Goal: Task Accomplishment & Management: Use online tool/utility

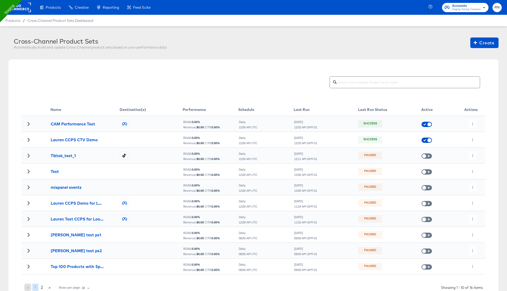
click at [25, 11] on rect at bounding box center [19, 8] width 24 height 10
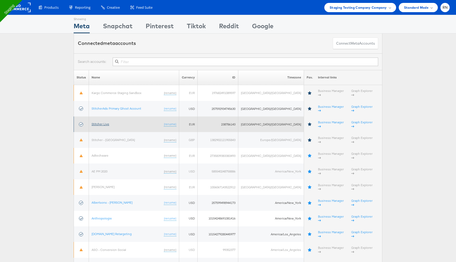
click at [108, 122] on link "Stitcher Live" at bounding box center [101, 124] width 18 height 4
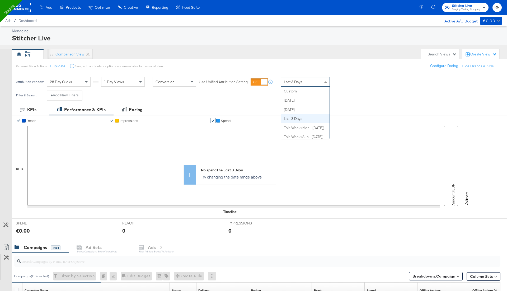
click at [318, 81] on div "Last 3 Days" at bounding box center [305, 81] width 48 height 9
click at [294, 83] on span "Last 14 Days" at bounding box center [294, 81] width 21 height 5
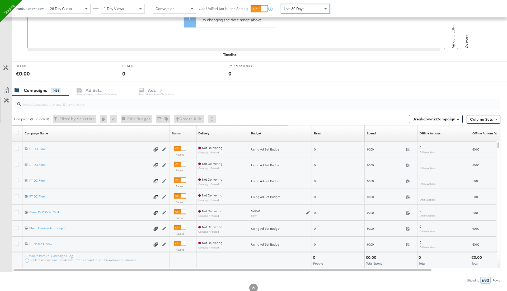
scroll to position [172, 0]
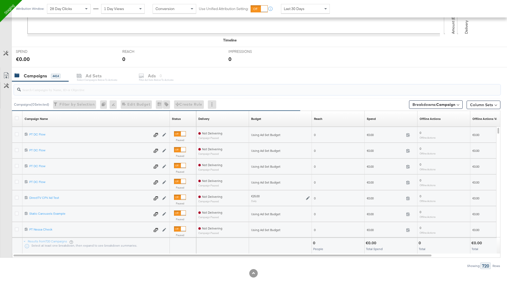
click at [41, 88] on input "search" at bounding box center [238, 87] width 435 height 10
type input "tag"
click at [17, 212] on icon at bounding box center [17, 213] width 4 height 4
click at [0, 0] on input "checkbox" at bounding box center [0, 0] width 0 height 0
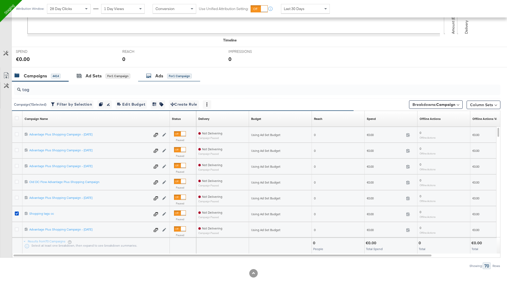
click at [152, 78] on div "Ads for 1 Campaign" at bounding box center [169, 76] width 46 height 6
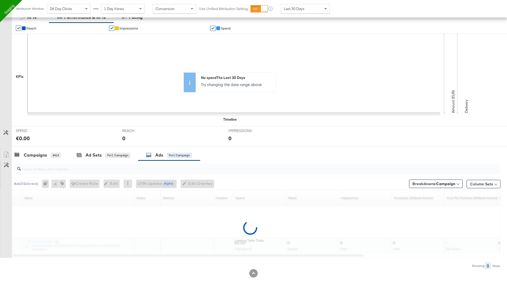
scroll to position [77, 0]
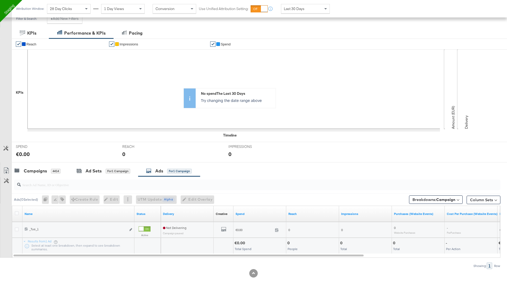
click at [17, 230] on div at bounding box center [18, 229] width 6 height 5
click at [17, 228] on icon at bounding box center [17, 229] width 4 height 4
click at [0, 0] on input "checkbox" at bounding box center [0, 0] width 0 height 0
click at [197, 197] on span "Edit Overlay Edit overlays for 1 ad" at bounding box center [192, 199] width 30 height 7
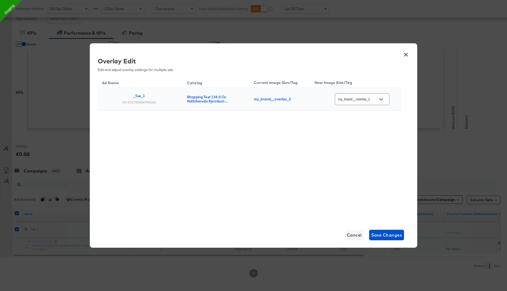
click at [373, 101] on input "my_brand__overlay_2" at bounding box center [358, 99] width 42 height 6
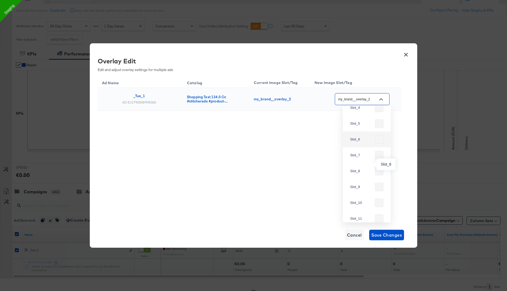
scroll to position [0, 0]
click at [405, 55] on button "×" at bounding box center [406, 54] width 10 height 10
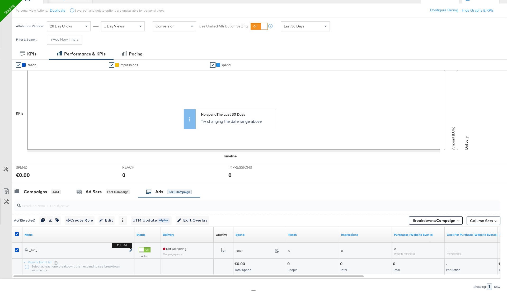
click at [131, 249] on icon "link" at bounding box center [130, 250] width 3 height 3
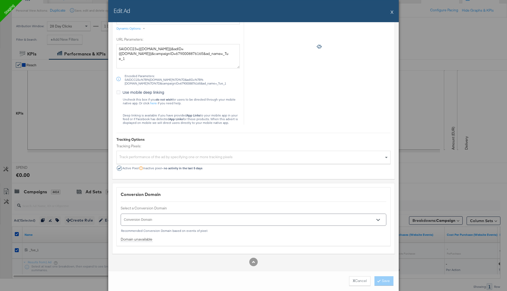
scroll to position [77, 0]
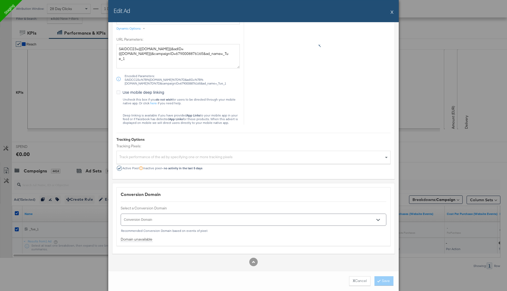
click at [393, 12] on button "X" at bounding box center [391, 12] width 3 height 11
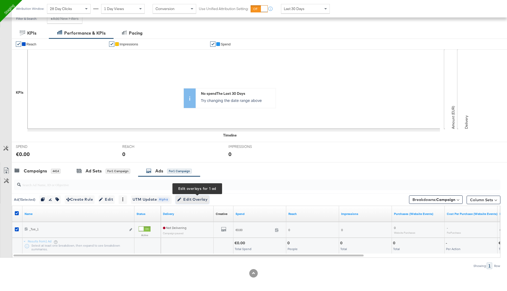
click at [197, 199] on span "Edit Overlay Edit overlays for 1 ad" at bounding box center [192, 199] width 30 height 7
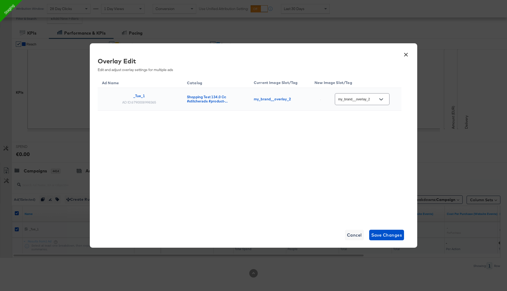
click at [360, 99] on input "my_brand__overlay_2" at bounding box center [358, 99] width 42 height 6
click at [406, 54] on button "×" at bounding box center [406, 54] width 10 height 10
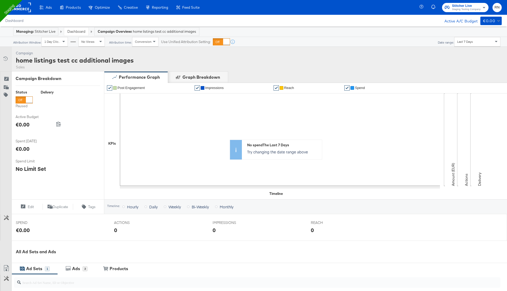
scroll to position [111, 0]
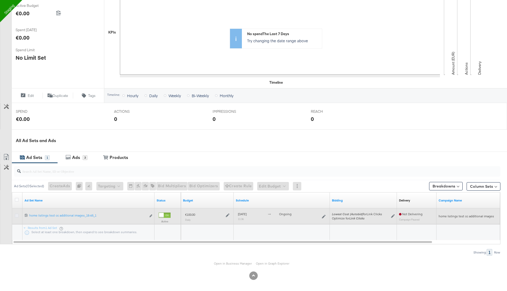
click at [17, 214] on icon at bounding box center [17, 216] width 4 height 4
click at [0, 0] on input "checkbox" at bounding box center [0, 0] width 0 height 0
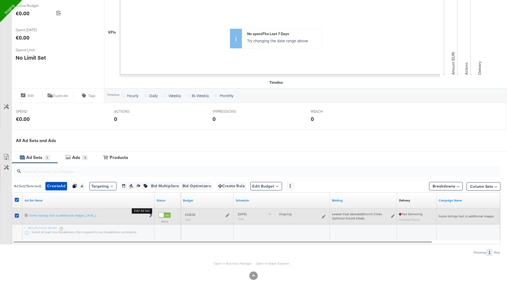
click at [150, 215] on icon "link" at bounding box center [150, 215] width 3 height 3
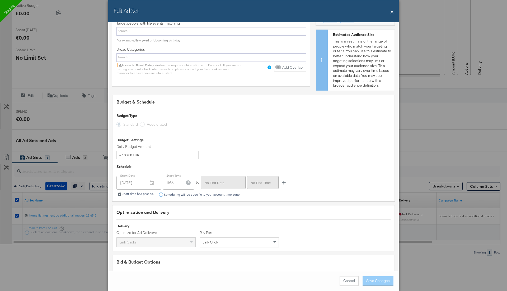
scroll to position [871, 0]
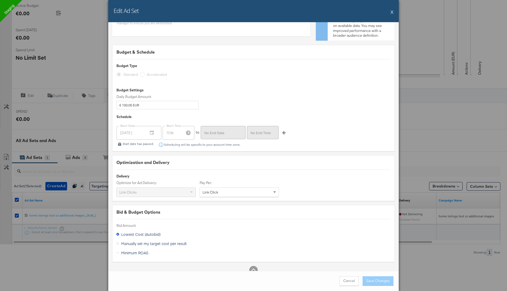
click at [392, 11] on button "X" at bounding box center [391, 12] width 3 height 11
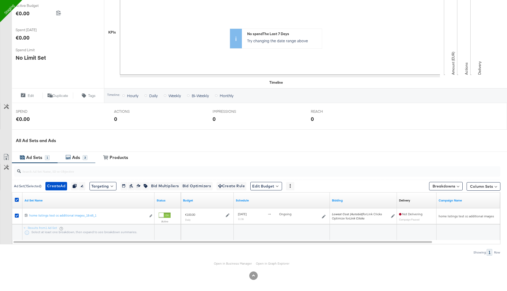
click at [72, 159] on div "Ads" at bounding box center [76, 157] width 8 height 6
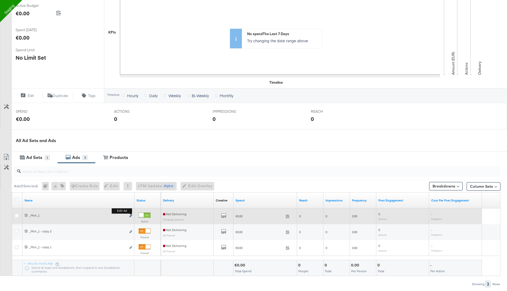
click at [131, 214] on icon "link" at bounding box center [130, 215] width 3 height 3
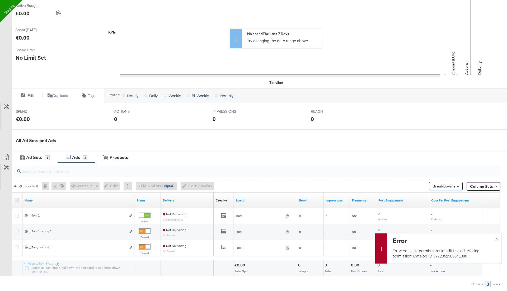
click at [16, 199] on icon at bounding box center [17, 200] width 4 height 4
click at [0, 0] on input "checkbox" at bounding box center [0, 0] width 0 height 0
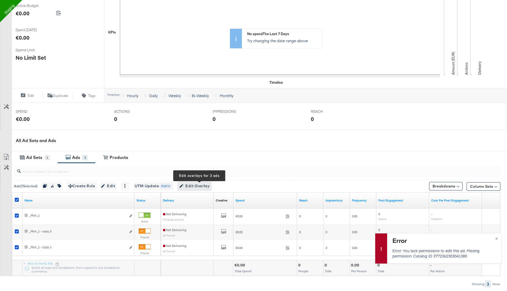
click at [199, 184] on span "Edit Overlay Edit overlays for 3 ads" at bounding box center [194, 186] width 30 height 7
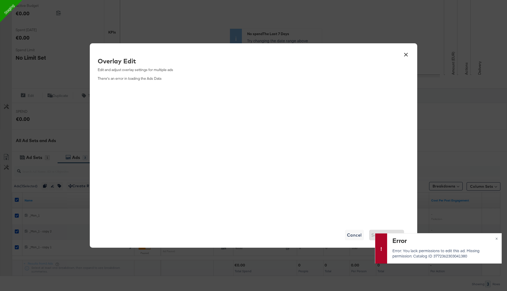
click at [404, 54] on button "×" at bounding box center [406, 54] width 10 height 10
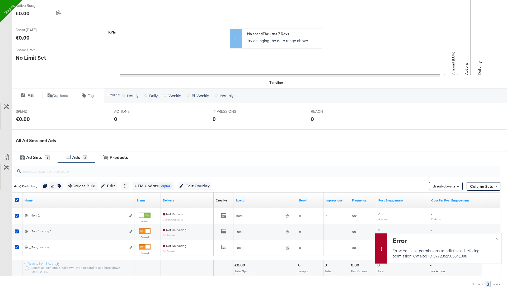
scroll to position [0, 0]
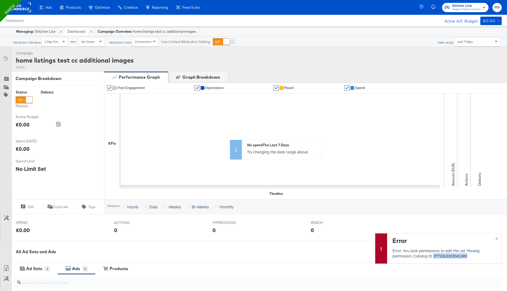
drag, startPoint x: 432, startPoint y: 256, endPoint x: 473, endPoint y: 256, distance: 40.7
click at [473, 256] on p "Error: You lack permissions to edit this ad. Missing permission: Catalog ID 377…" at bounding box center [443, 253] width 102 height 11
copy p "3772362303041380"
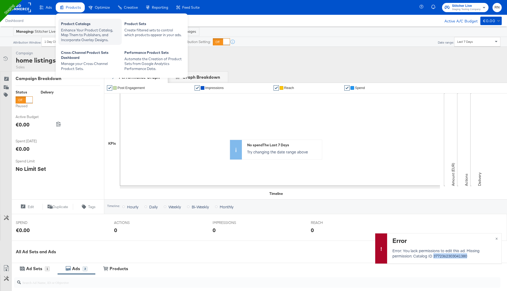
click at [86, 32] on div "Enhance Your Product Catalog, Map Them to Publishers, and Incorporate Overlay D…" at bounding box center [90, 35] width 58 height 15
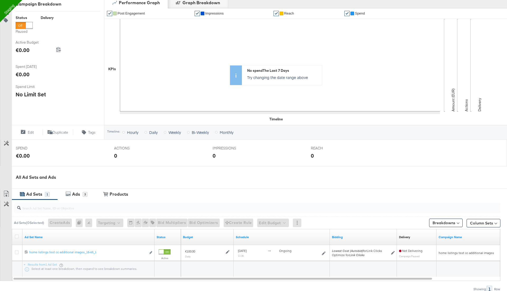
scroll to position [111, 0]
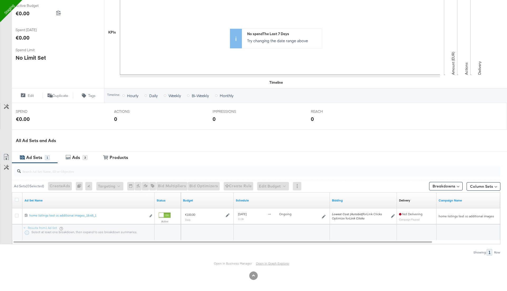
click at [275, 263] on link "Open in Graph Explorer" at bounding box center [273, 263] width 34 height 4
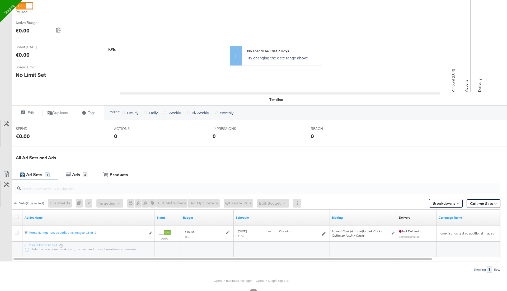
scroll to position [111, 0]
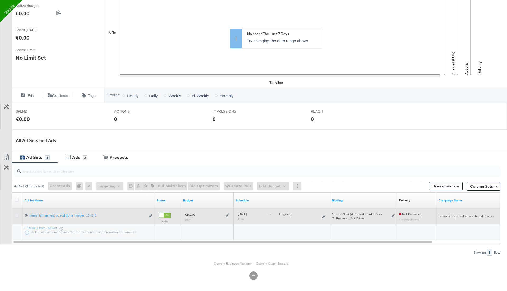
click at [16, 214] on icon at bounding box center [17, 216] width 4 height 4
click at [0, 0] on input "checkbox" at bounding box center [0, 0] width 0 height 0
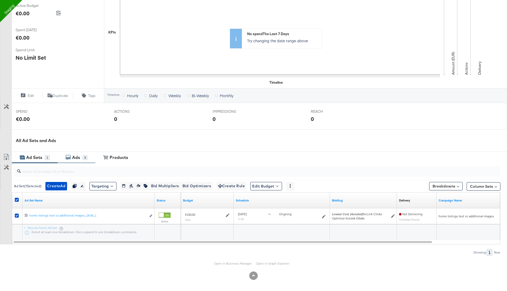
click at [84, 156] on div "3" at bounding box center [85, 157] width 5 height 5
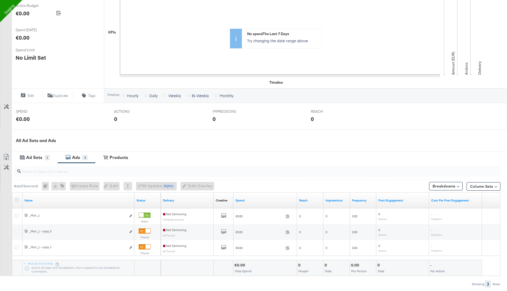
click at [18, 200] on icon at bounding box center [17, 200] width 4 height 4
click at [0, 0] on input "checkbox" at bounding box center [0, 0] width 0 height 0
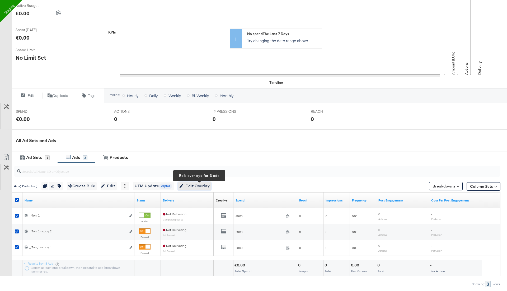
click at [198, 185] on span "Edit Overlay Edit overlays for 3 ads" at bounding box center [194, 186] width 30 height 7
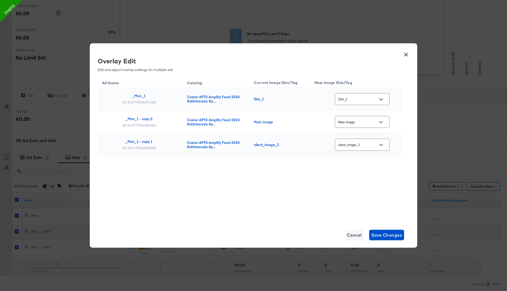
click at [355, 101] on input "Slot_1" at bounding box center [358, 99] width 42 height 6
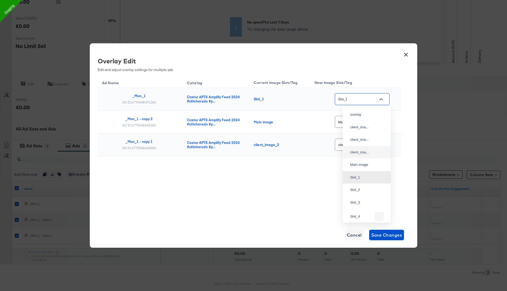
click at [311, 171] on div "Ad Name Catalog Current Image Slot/Tag New Image Slot/Tag _Mon_1 AD ID: 6779548…" at bounding box center [250, 129] width 304 height 106
click at [358, 100] on input "Slot_1" at bounding box center [358, 99] width 42 height 6
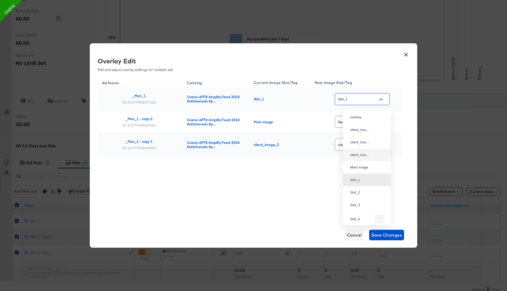
scroll to position [102, 0]
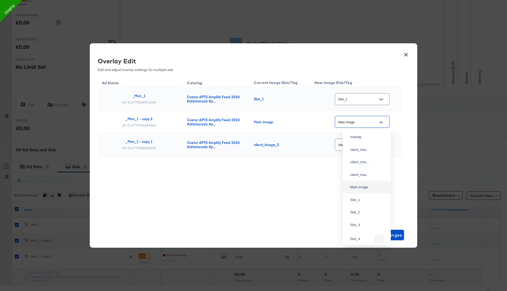
click at [360, 124] on input "Main image" at bounding box center [358, 122] width 42 height 6
click at [359, 203] on div "Slot_1" at bounding box center [365, 199] width 31 height 5
type input "Slot_1"
click at [364, 144] on input "client_image_2" at bounding box center [358, 145] width 42 height 6
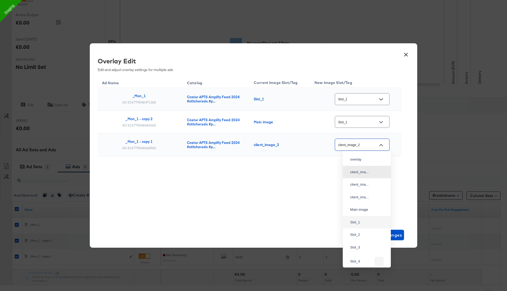
click at [364, 227] on div "Slot_1" at bounding box center [367, 223] width 40 height 10
type input "Slot_1"
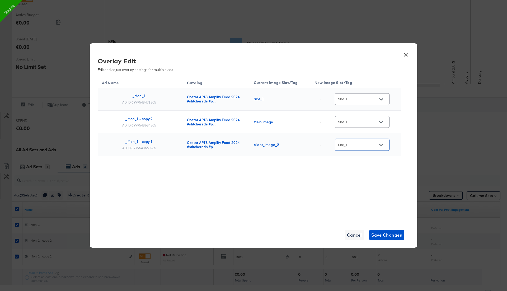
click at [343, 209] on div "Ad Name Catalog Current Image Slot/Tag New Image Slot/Tag _Mon_1 AD ID: 6779548…" at bounding box center [250, 148] width 304 height 145
click at [384, 236] on span "Save Changes" at bounding box center [386, 234] width 31 height 7
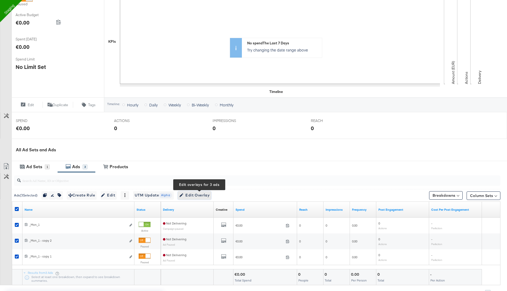
click at [201, 194] on span "Edit Overlay Edit overlays for 3 ads" at bounding box center [194, 195] width 30 height 7
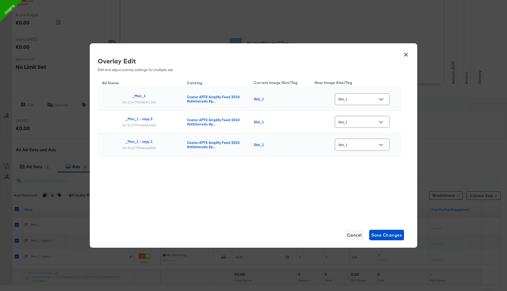
click at [404, 56] on button "×" at bounding box center [406, 54] width 10 height 10
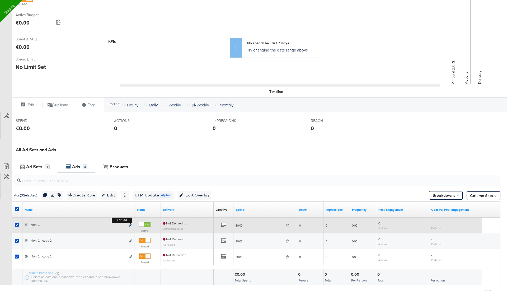
click at [131, 225] on icon "link" at bounding box center [130, 225] width 3 height 3
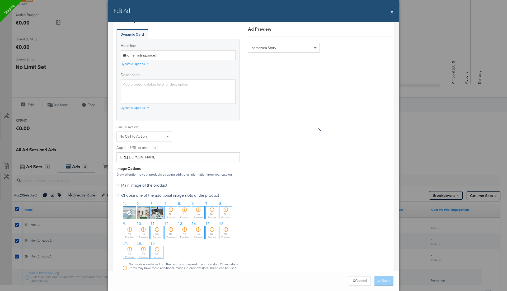
scroll to position [315, 0]
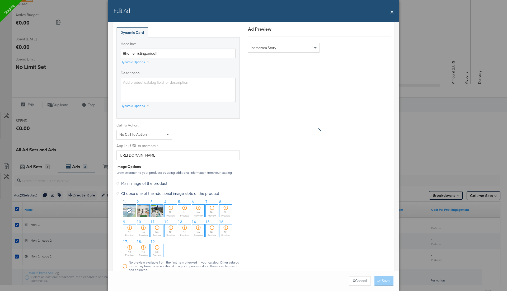
click at [142, 210] on img at bounding box center [143, 211] width 12 height 12
click at [131, 209] on img at bounding box center [129, 211] width 12 height 12
click at [286, 48] on div "Instagram Story" at bounding box center [283, 47] width 71 height 9
click at [391, 11] on button "X" at bounding box center [391, 12] width 3 height 11
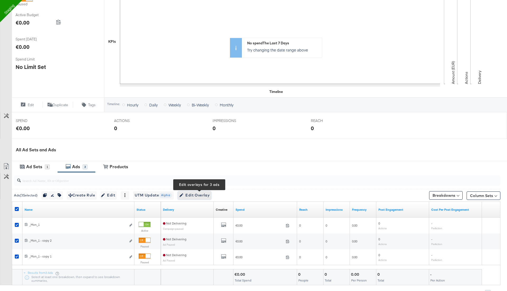
click at [198, 196] on span "Edit Overlay Edit overlays for 3 ads" at bounding box center [194, 195] width 30 height 7
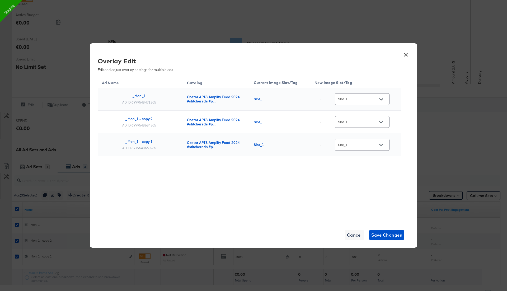
click at [371, 102] on div "Slot_1" at bounding box center [362, 99] width 55 height 12
click at [374, 101] on input "Slot_1" at bounding box center [358, 99] width 42 height 6
click at [366, 192] on div "Slot_2" at bounding box center [365, 189] width 31 height 5
type input "Slot_2"
click at [370, 121] on input "Slot_1" at bounding box center [358, 122] width 42 height 6
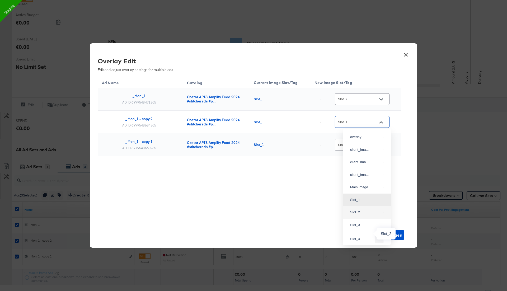
click at [363, 215] on div "Slot_2" at bounding box center [365, 212] width 31 height 5
type input "Slot_2"
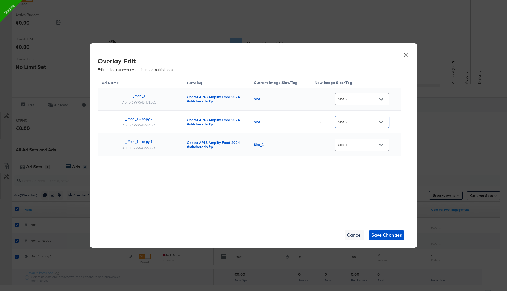
click at [367, 139] on div "Slot_1" at bounding box center [362, 145] width 55 height 12
click at [371, 150] on div "Slot_1" at bounding box center [362, 145] width 55 height 14
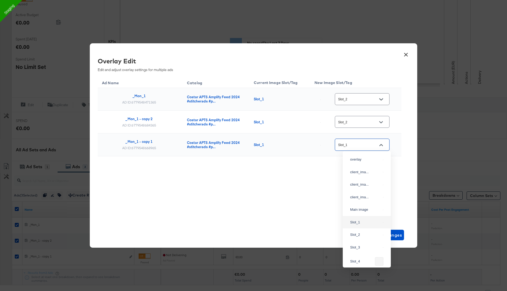
click at [372, 146] on input "Slot_1" at bounding box center [358, 145] width 42 height 6
click at [371, 237] on div "Slot_2" at bounding box center [365, 234] width 31 height 5
type input "Slot_2"
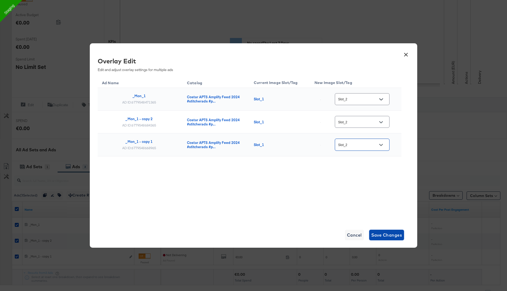
click at [384, 233] on span "Save Changes" at bounding box center [386, 234] width 31 height 7
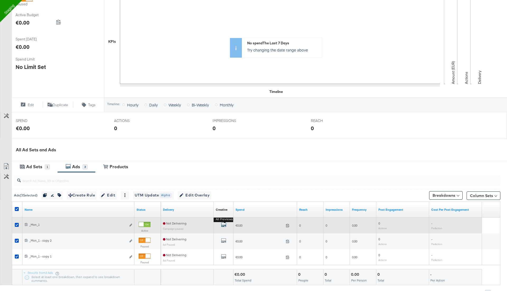
click at [224, 224] on icon "default" at bounding box center [223, 224] width 5 height 5
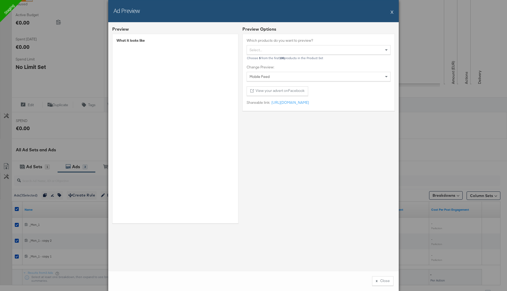
scroll to position [102, 0]
click at [392, 12] on button "X" at bounding box center [391, 12] width 3 height 11
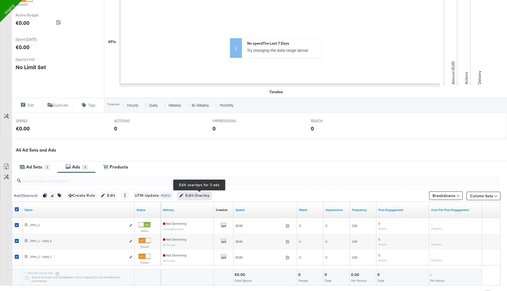
click at [194, 195] on span "Edit Overlay Edit overlays for 3 ads" at bounding box center [194, 195] width 30 height 7
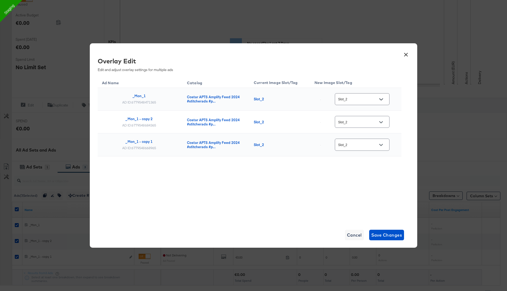
click at [356, 103] on div "Slot_2" at bounding box center [362, 99] width 55 height 12
click at [405, 54] on button "×" at bounding box center [406, 54] width 10 height 10
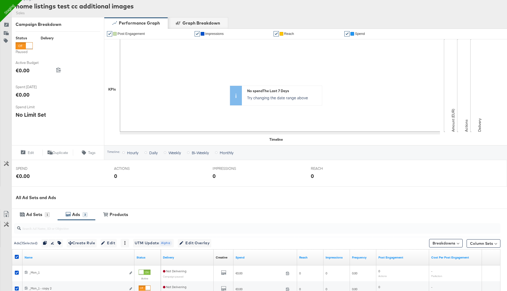
scroll to position [0, 0]
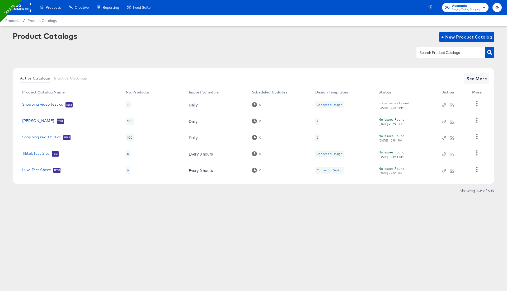
click at [21, 4] on rect at bounding box center [19, 8] width 24 height 10
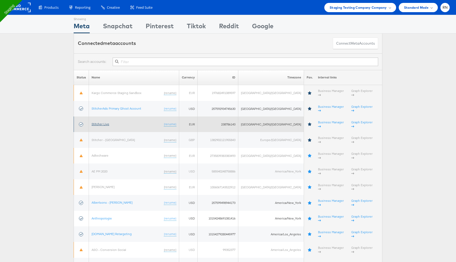
click at [109, 122] on link "Stitcher Live" at bounding box center [101, 124] width 18 height 4
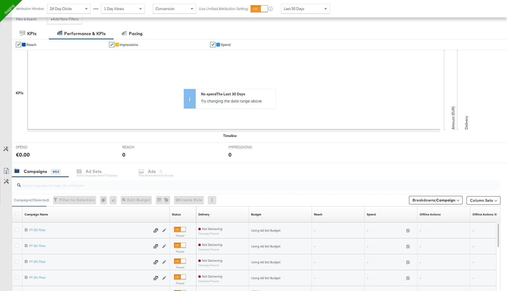
scroll to position [99, 0]
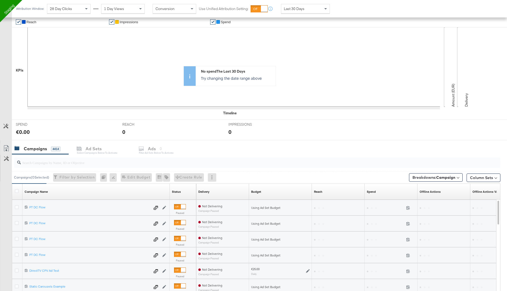
click at [85, 162] on input "search" at bounding box center [238, 160] width 435 height 10
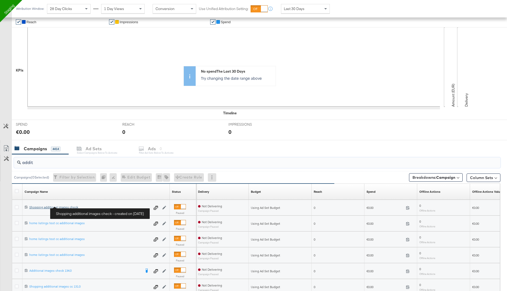
type input "addit"
click at [70, 206] on div "Shopping additional images check Shopping additional images check" at bounding box center [89, 207] width 121 height 4
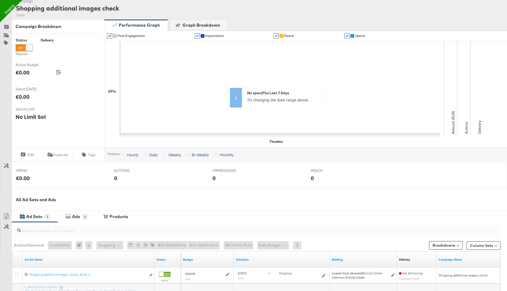
scroll to position [53, 0]
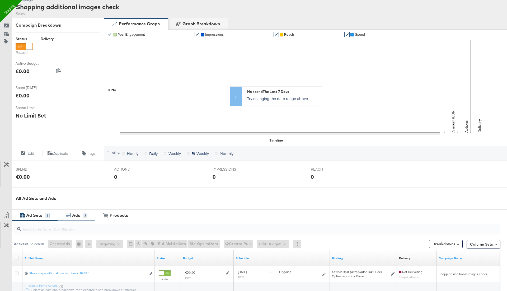
click at [77, 215] on div "Ads" at bounding box center [76, 215] width 8 height 6
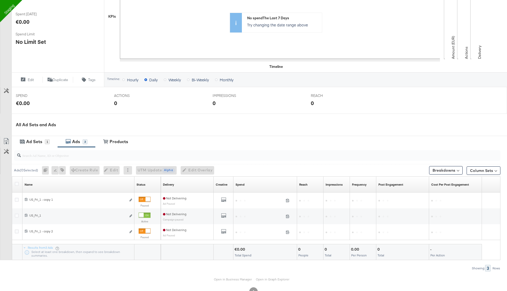
scroll to position [143, 0]
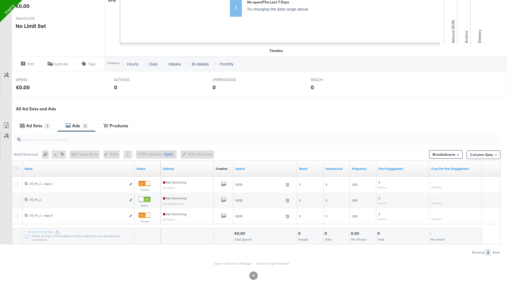
click at [18, 167] on icon at bounding box center [17, 168] width 4 height 4
click at [0, 0] on input "checkbox" at bounding box center [0, 0] width 0 height 0
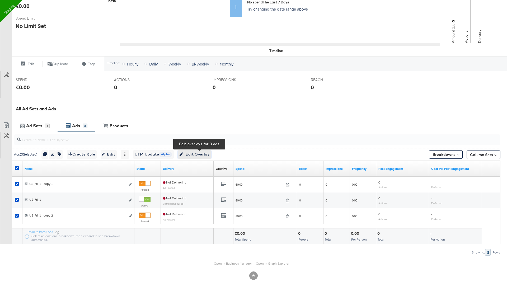
click at [201, 154] on span "Edit Overlay Edit overlays for 3 ads" at bounding box center [194, 154] width 30 height 7
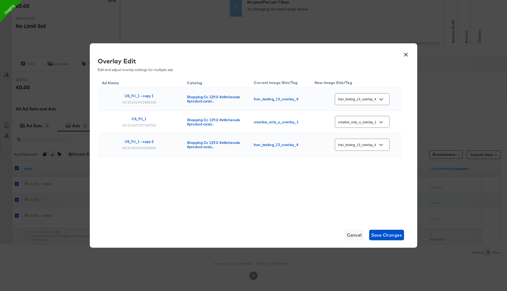
click at [382, 102] on button "Open" at bounding box center [381, 99] width 8 height 8
drag, startPoint x: 185, startPoint y: 96, endPoint x: 219, endPoint y: 96, distance: 34.3
click at [219, 96] on td "Shopping Cc 129.0 #stitcherads #product-catal..." at bounding box center [216, 99] width 67 height 23
copy div "Shopping Cc 129.0"
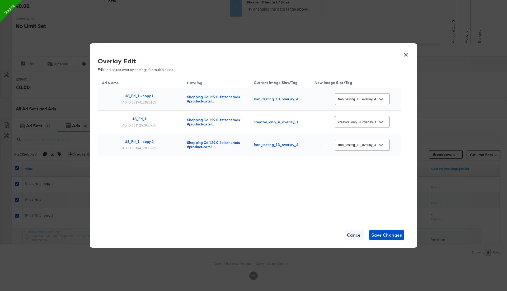
click at [370, 102] on input "fran_testing_13_overlay_4" at bounding box center [358, 99] width 42 height 6
click at [357, 99] on input "fran_testing_13_overlay_4" at bounding box center [358, 99] width 42 height 6
click at [361, 185] on div "Slot_3" at bounding box center [365, 182] width 31 height 5
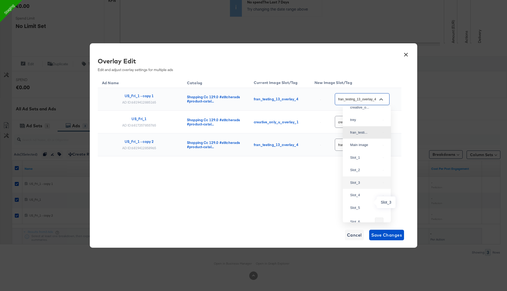
type input "Slot_3"
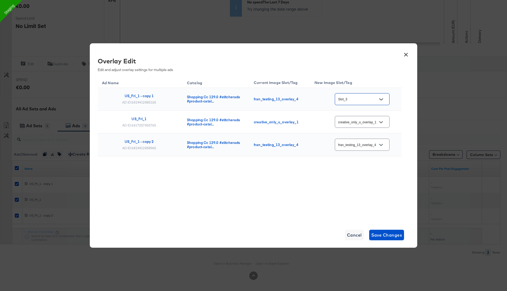
click at [361, 119] on input "creative_only_u_overlay_1" at bounding box center [358, 122] width 42 height 6
click at [362, 198] on div "Slot_3" at bounding box center [365, 195] width 31 height 5
type input "Slot_3"
click at [362, 145] on input "fran_testing_13_overlay_4" at bounding box center [358, 145] width 42 height 6
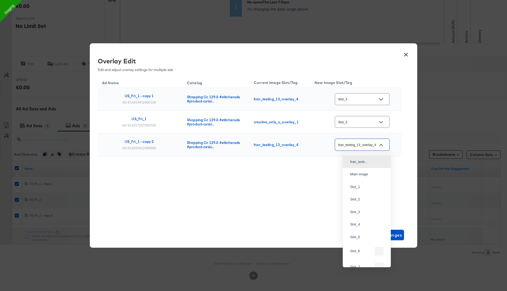
scroll to position [45, 0]
click at [360, 205] on div "Slot_3" at bounding box center [365, 202] width 31 height 5
type input "Slot_3"
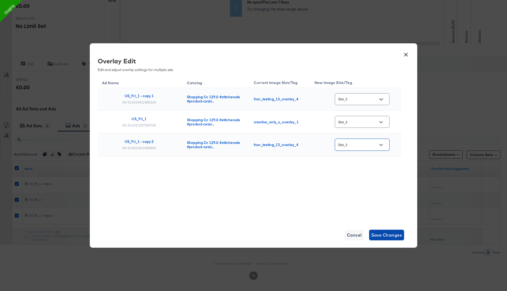
click at [387, 236] on span "Save Changes" at bounding box center [386, 234] width 31 height 7
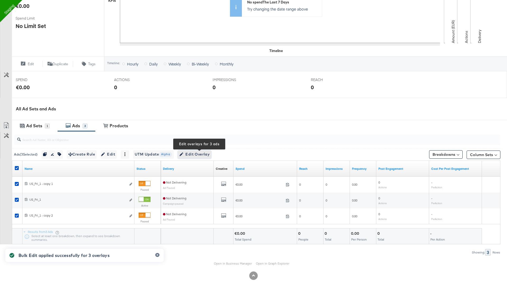
click at [196, 156] on span "Edit Overlay Edit overlays for 3 ads" at bounding box center [194, 154] width 30 height 7
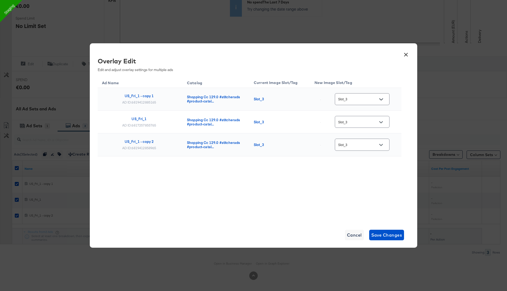
click at [407, 54] on button "×" at bounding box center [406, 54] width 10 height 10
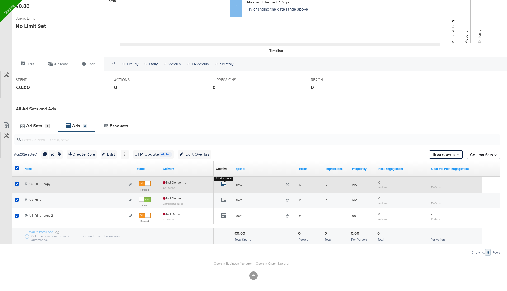
click at [224, 183] on icon "default" at bounding box center [223, 183] width 5 height 5
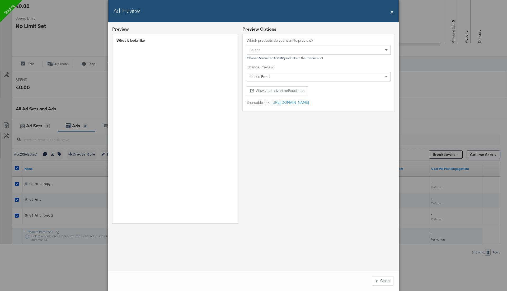
click at [392, 10] on button "X" at bounding box center [391, 12] width 3 height 11
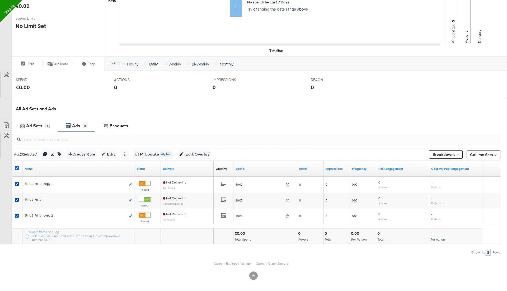
click at [17, 166] on icon at bounding box center [17, 168] width 4 height 4
click at [0, 0] on input "checkbox" at bounding box center [0, 0] width 0 height 0
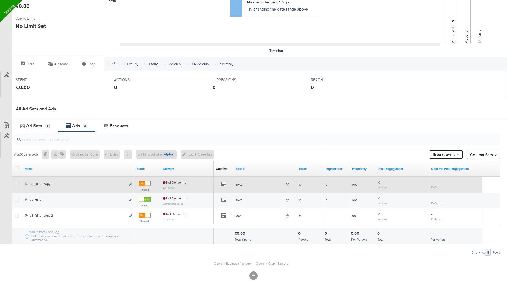
click at [17, 182] on icon at bounding box center [17, 184] width 4 height 4
click at [0, 0] on input "checkbox" at bounding box center [0, 0] width 0 height 0
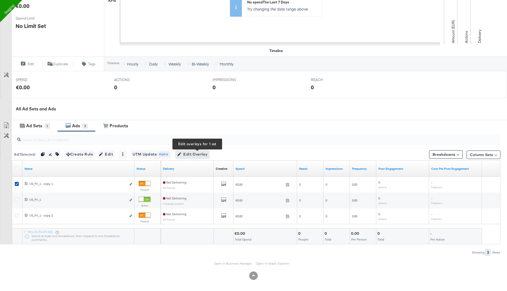
click at [196, 153] on span "Edit Overlay Edit overlays for 1 ad" at bounding box center [192, 154] width 30 height 7
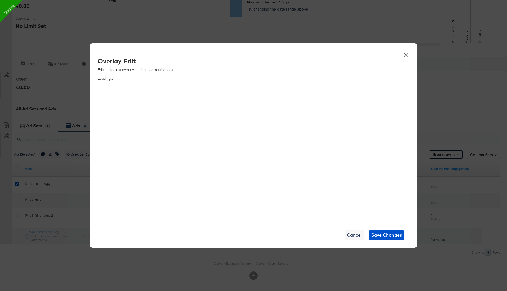
click at [404, 53] on button "×" at bounding box center [406, 54] width 10 height 10
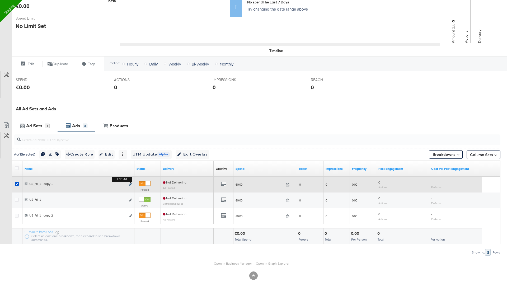
click at [131, 182] on button "Edit ad" at bounding box center [130, 185] width 3 height 6
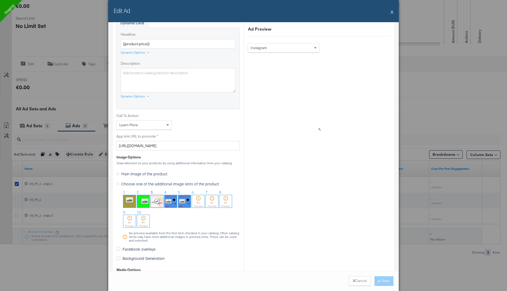
scroll to position [327, 0]
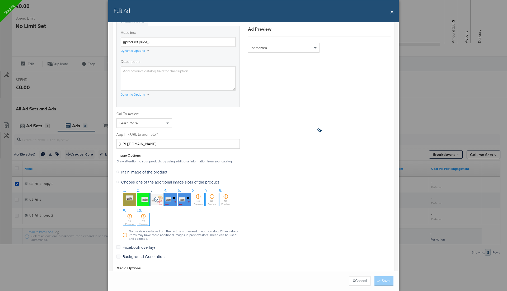
click at [129, 197] on img at bounding box center [129, 199] width 12 height 12
click at [383, 283] on button "Save" at bounding box center [383, 281] width 19 height 10
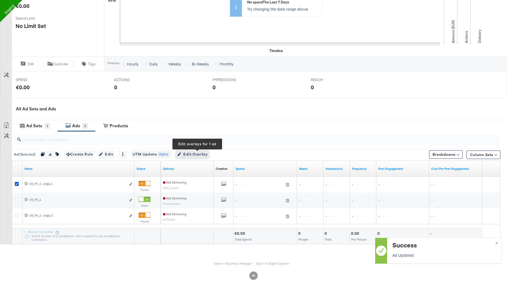
click at [199, 154] on span "Edit Overlay Edit overlays for 1 ad" at bounding box center [192, 154] width 30 height 7
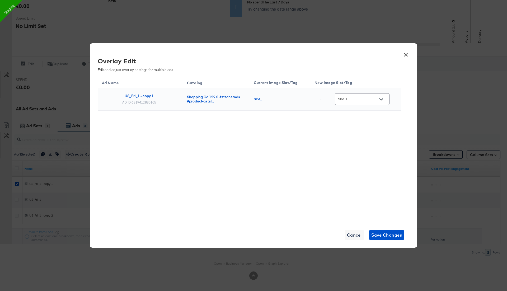
click at [406, 53] on button "×" at bounding box center [406, 54] width 10 height 10
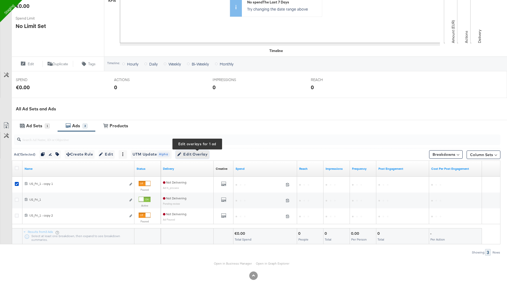
click at [195, 157] on button "Edit Overlay Edit overlays for 1 ad" at bounding box center [193, 154] width 34 height 8
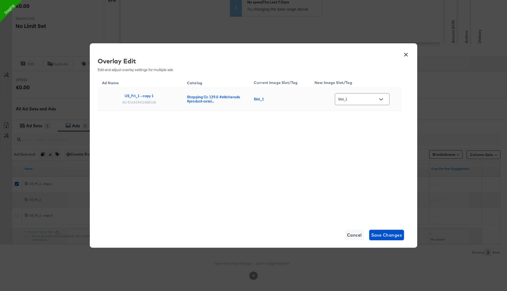
click at [370, 98] on input "Slot_1" at bounding box center [358, 99] width 42 height 6
click at [407, 53] on button "×" at bounding box center [406, 54] width 10 height 10
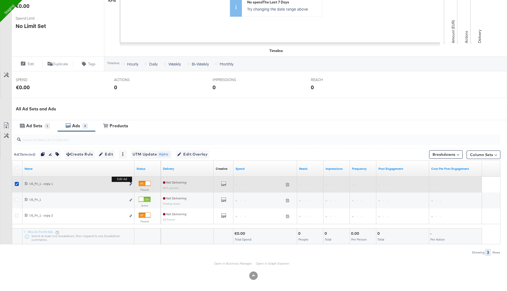
click at [130, 183] on icon "link" at bounding box center [130, 184] width 3 height 3
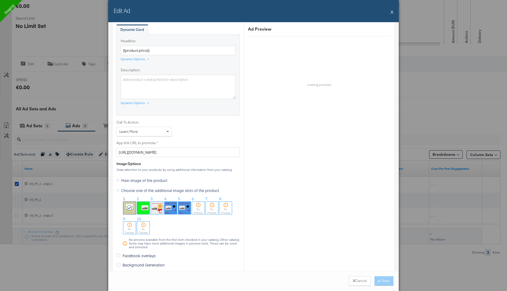
scroll to position [326, 0]
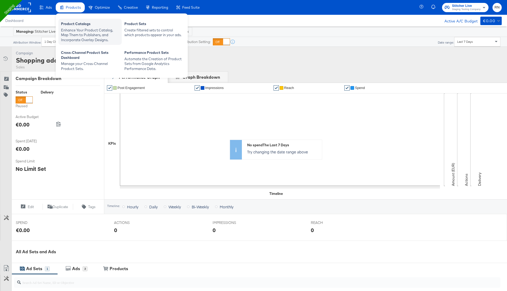
click at [80, 28] on div "Enhance Your Product Catalog, Map Them to Publishers, and Incorporate Overlay D…" at bounding box center [90, 35] width 58 height 15
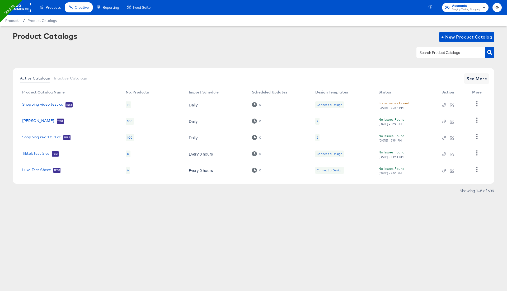
click at [438, 54] on input "text" at bounding box center [446, 53] width 56 height 6
paste input "Shopping Cc 129.0"
type input "Shopping Cc 129.0"
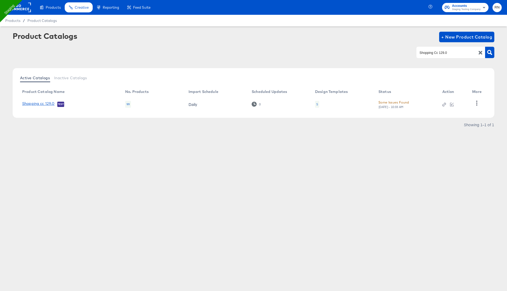
click at [44, 103] on link "Shopping cc 129.0" at bounding box center [38, 103] width 32 height 5
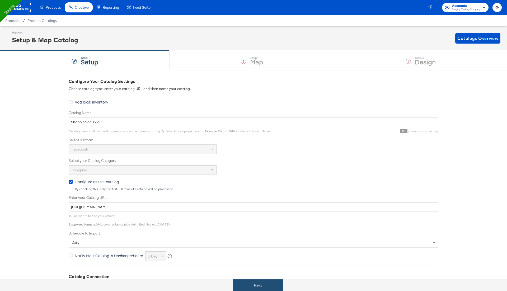
click at [258, 285] on button "Next" at bounding box center [258, 285] width 50 height 12
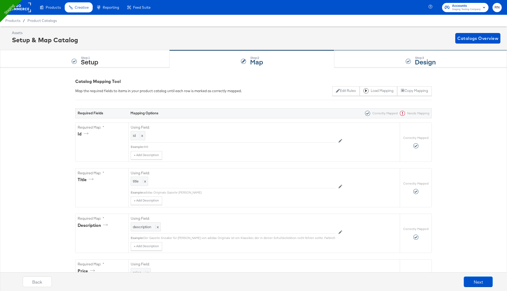
click at [415, 58] on strong "Design" at bounding box center [425, 61] width 21 height 9
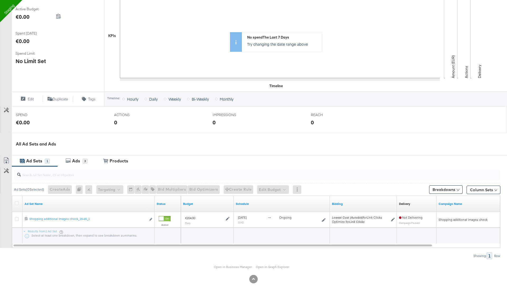
scroll to position [111, 0]
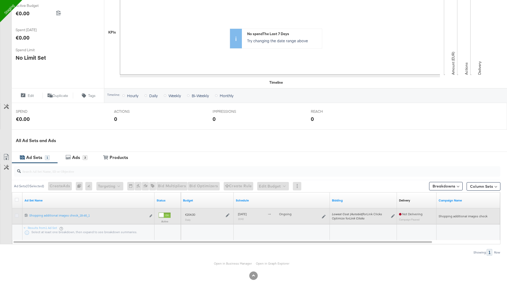
click at [15, 215] on icon at bounding box center [17, 216] width 4 height 4
click at [0, 0] on input "checkbox" at bounding box center [0, 0] width 0 height 0
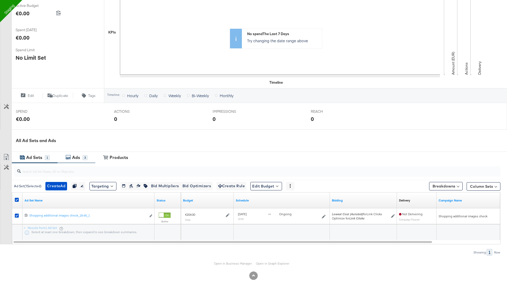
click at [72, 154] on div "Ads" at bounding box center [76, 157] width 8 height 6
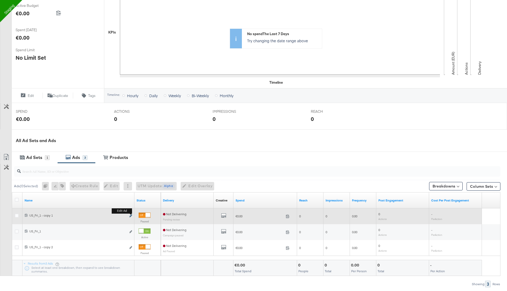
click at [131, 214] on icon "link" at bounding box center [130, 215] width 3 height 3
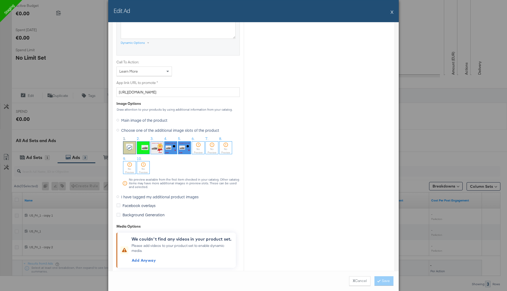
scroll to position [379, 0]
click at [156, 194] on span "I have tagged my additional product images" at bounding box center [159, 196] width 77 height 5
click at [0, 0] on input "I have tagged my additional product images" at bounding box center [0, 0] width 0 height 0
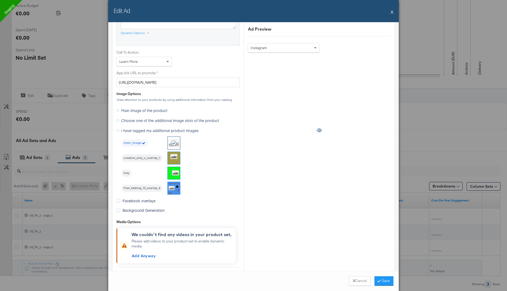
scroll to position [392, 0]
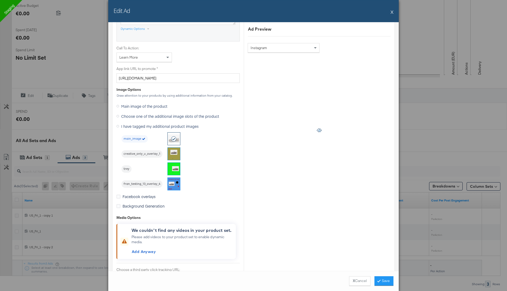
click at [173, 152] on img at bounding box center [174, 154] width 12 height 12
click at [174, 166] on img at bounding box center [174, 169] width 12 height 12
click at [385, 280] on button "Save" at bounding box center [383, 281] width 19 height 10
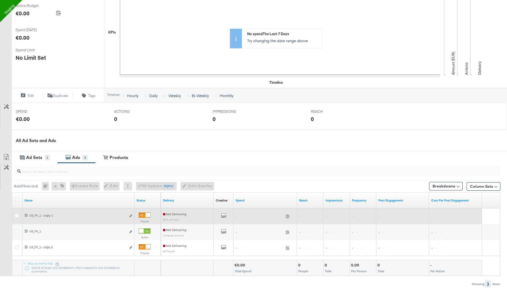
click at [15, 217] on div at bounding box center [18, 216] width 6 height 5
click at [17, 214] on icon at bounding box center [17, 216] width 4 height 4
click at [0, 0] on input "checkbox" at bounding box center [0, 0] width 0 height 0
click at [224, 215] on icon "default" at bounding box center [223, 215] width 5 height 5
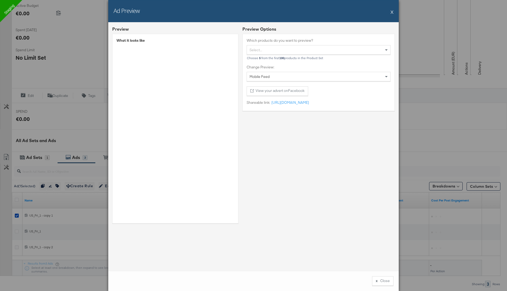
click at [391, 13] on button "X" at bounding box center [391, 12] width 3 height 11
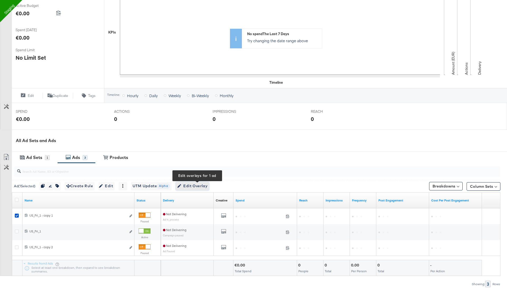
click at [205, 186] on span "Edit Overlay Edit overlays for 1 ad" at bounding box center [192, 186] width 30 height 7
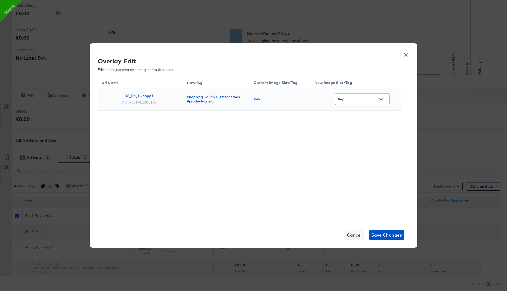
click at [356, 101] on input "trey" at bounding box center [358, 99] width 42 height 6
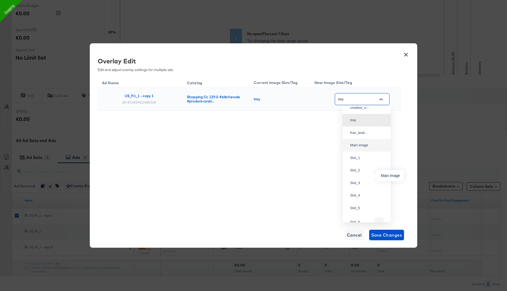
scroll to position [0, 0]
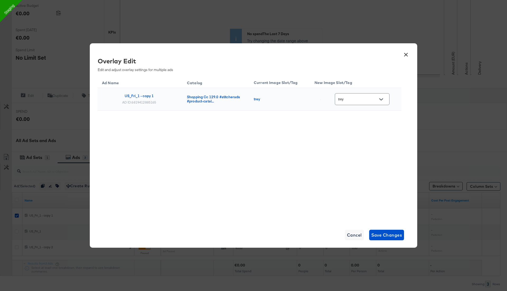
click at [406, 54] on button "×" at bounding box center [406, 54] width 10 height 10
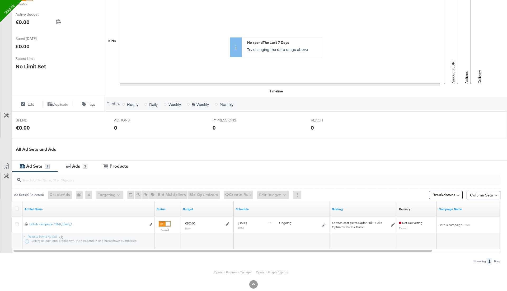
scroll to position [111, 0]
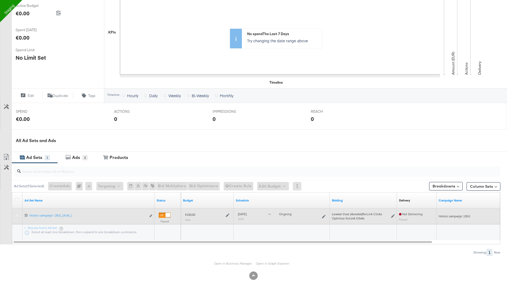
click at [18, 214] on icon at bounding box center [17, 216] width 4 height 4
click at [0, 0] on input "checkbox" at bounding box center [0, 0] width 0 height 0
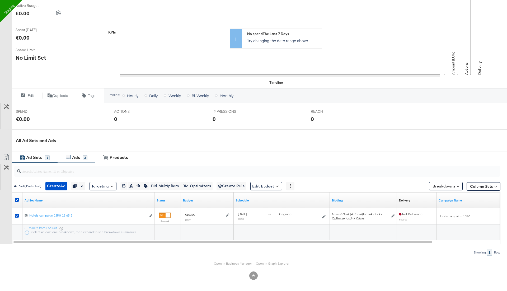
click at [78, 157] on div "Ads" at bounding box center [76, 157] width 8 height 6
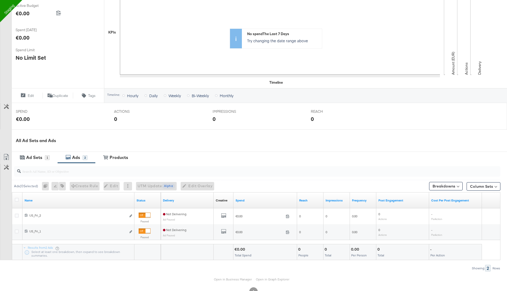
click at [17, 202] on div at bounding box center [18, 200] width 6 height 5
click at [17, 200] on icon at bounding box center [17, 200] width 4 height 4
click at [0, 0] on input "checkbox" at bounding box center [0, 0] width 0 height 0
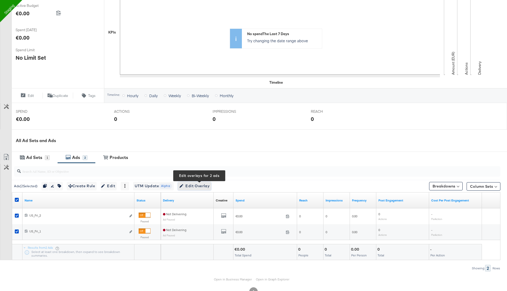
click at [197, 186] on span "Edit Overlay Edit overlays for 2 ads" at bounding box center [194, 186] width 30 height 7
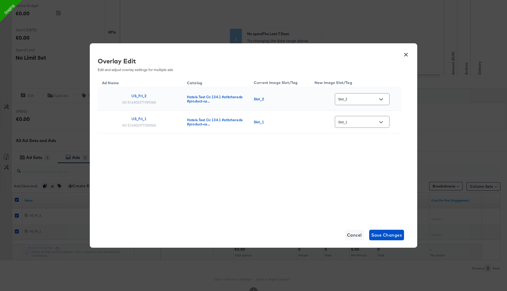
click at [361, 101] on input "Slot_2" at bounding box center [358, 99] width 42 height 6
click at [361, 133] on div "Slot_1" at bounding box center [365, 130] width 31 height 5
type input "Slot_1"
click at [382, 236] on span "Save Changes" at bounding box center [386, 234] width 31 height 7
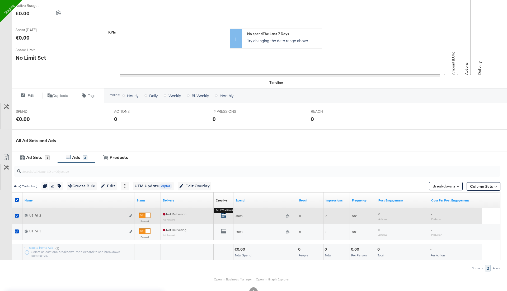
click at [225, 216] on icon "default" at bounding box center [223, 215] width 5 height 5
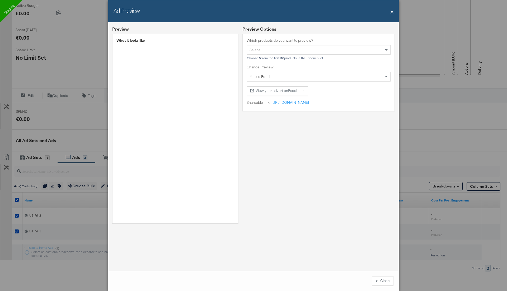
click at [393, 11] on button "X" at bounding box center [391, 12] width 3 height 11
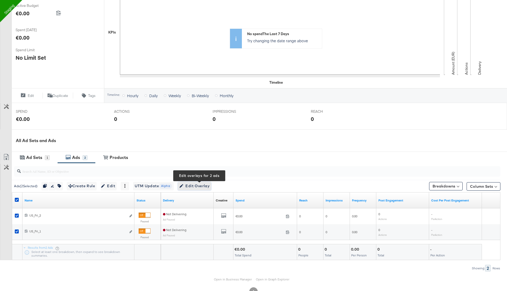
click at [199, 184] on span "Edit Overlay Edit overlays for 2 ads" at bounding box center [194, 186] width 30 height 7
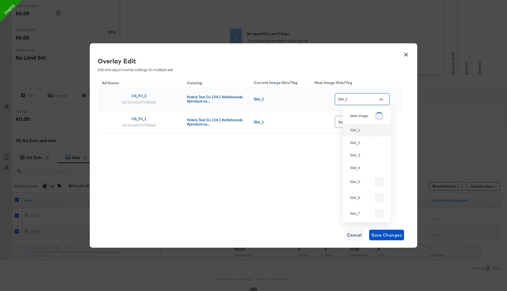
click at [362, 97] on input "Slot_1" at bounding box center [358, 99] width 42 height 6
click at [364, 145] on div "Slot_2" at bounding box center [365, 142] width 31 height 5
type input "Slot_2"
click at [365, 122] on input "Slot_1" at bounding box center [358, 122] width 42 height 6
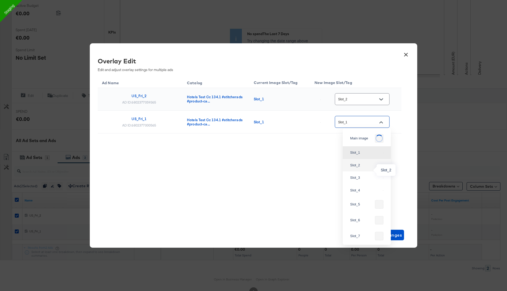
click at [370, 168] on div "Slot_2" at bounding box center [365, 165] width 31 height 5
type input "Slot_2"
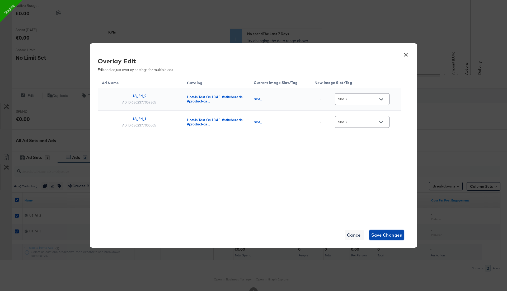
click at [383, 233] on span "Save Changes" at bounding box center [386, 234] width 31 height 7
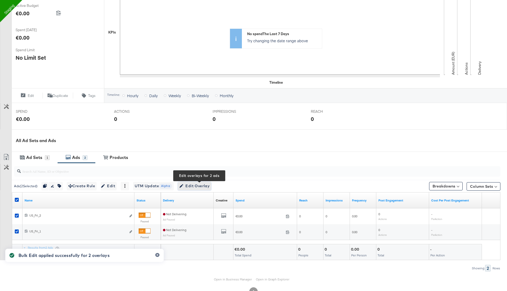
click at [196, 187] on span "Edit Overlay Edit overlays for 2 ads" at bounding box center [194, 186] width 30 height 7
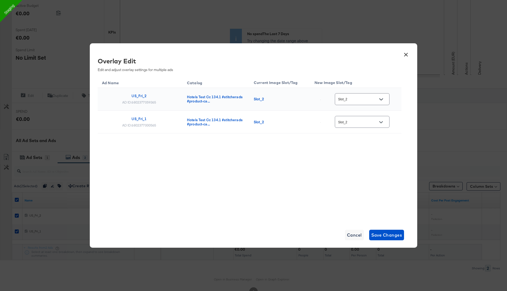
click at [404, 54] on button "×" at bounding box center [406, 54] width 10 height 10
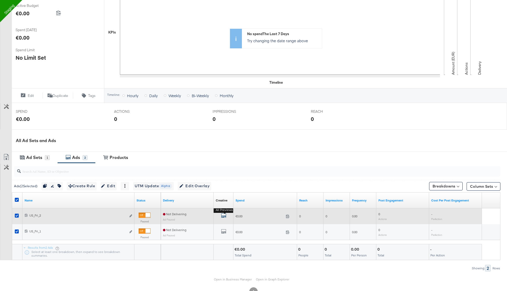
click at [224, 214] on icon "default" at bounding box center [223, 215] width 5 height 5
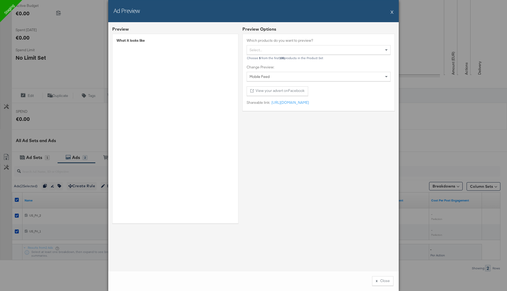
click at [393, 12] on button "X" at bounding box center [391, 12] width 3 height 11
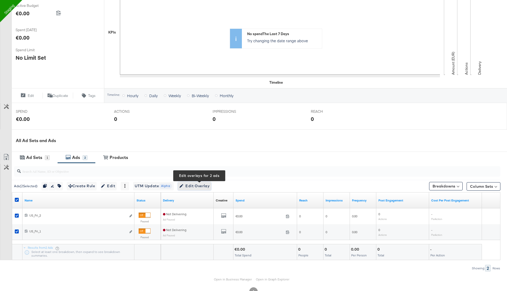
click at [189, 188] on span "Edit Overlay Edit overlays for 2 ads" at bounding box center [194, 186] width 30 height 7
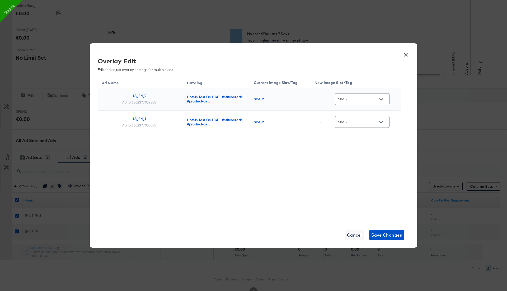
click at [360, 100] on input "Slot_2" at bounding box center [358, 99] width 42 height 6
click at [358, 98] on input "Slot_2" at bounding box center [358, 99] width 42 height 6
click at [361, 173] on div "Slot_4" at bounding box center [367, 168] width 40 height 10
type input "Slot_4"
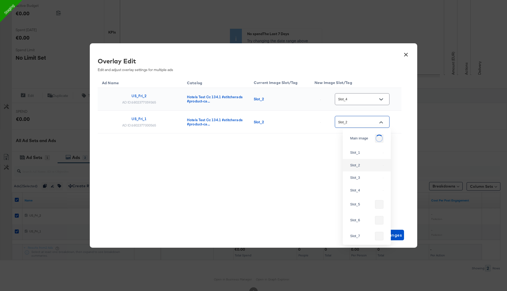
click at [373, 122] on input "Slot_2" at bounding box center [358, 122] width 42 height 6
click at [369, 193] on div "Slot_4" at bounding box center [365, 190] width 31 height 5
type input "Slot_4"
click at [385, 235] on span "Save Changes" at bounding box center [386, 234] width 31 height 7
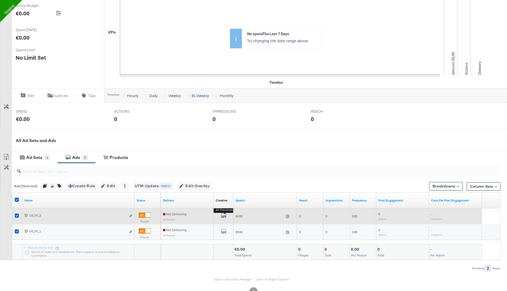
click at [224, 214] on icon "default" at bounding box center [223, 215] width 5 height 5
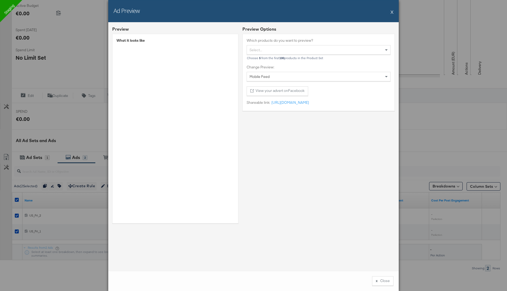
click at [391, 12] on button "X" at bounding box center [391, 12] width 3 height 11
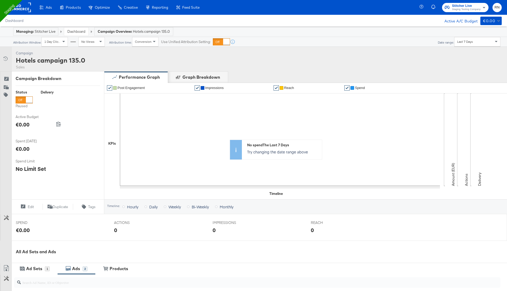
scroll to position [127, 0]
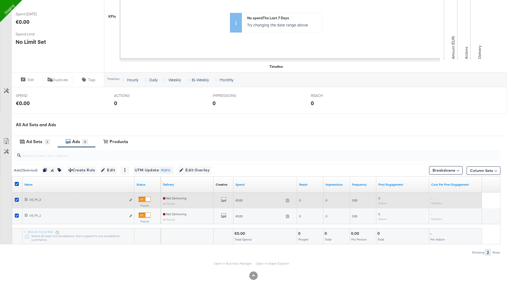
click at [132, 200] on div "6802377059365 US_Fri_2 US_Fri_2 Edit ad" at bounding box center [78, 200] width 112 height 10
click at [131, 199] on icon "link" at bounding box center [130, 200] width 3 height 3
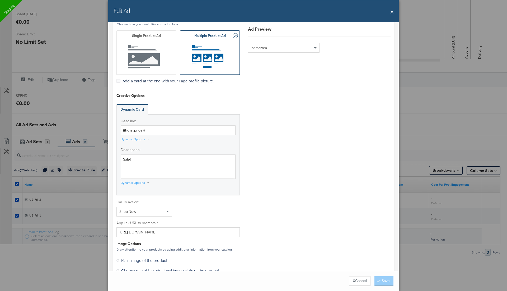
scroll to position [211, 0]
click at [154, 130] on input "{{hotel.price}}" at bounding box center [178, 131] width 115 height 10
paste input "SALE"
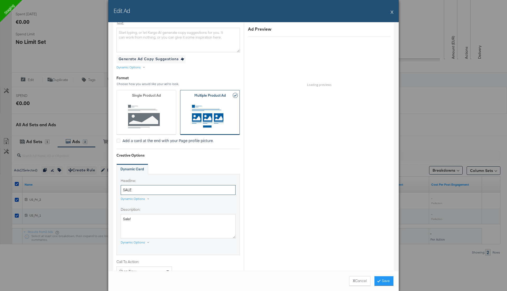
scroll to position [149, 0]
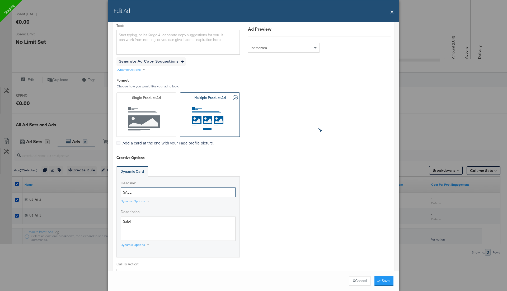
type input "SALE"
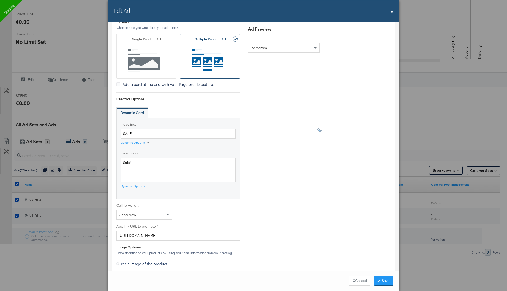
scroll to position [215, 0]
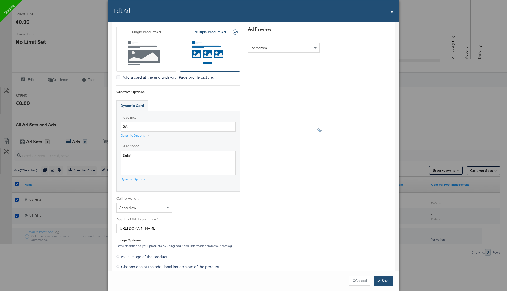
click at [384, 280] on button "Save" at bounding box center [383, 281] width 19 height 10
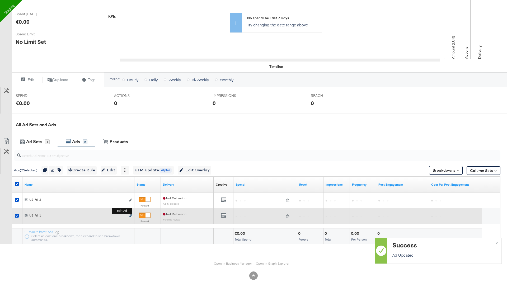
click at [130, 215] on icon "link" at bounding box center [130, 215] width 3 height 3
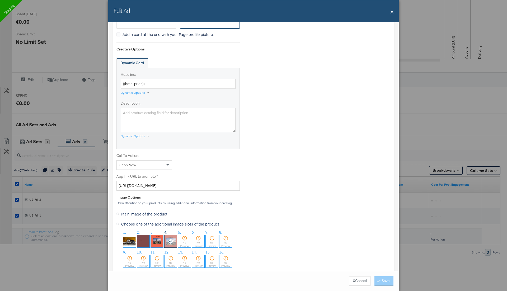
scroll to position [259, 0]
click at [144, 83] on input "{{hotel.price}}" at bounding box center [178, 83] width 115 height 10
type input "SALE"
click at [385, 283] on button "Save" at bounding box center [383, 281] width 19 height 10
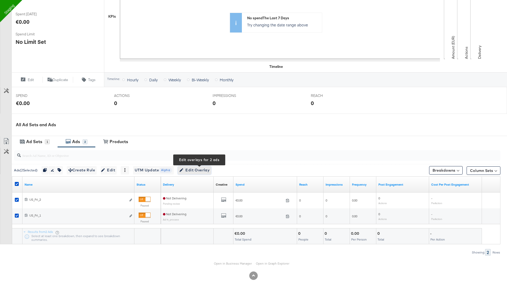
click at [200, 168] on span "Edit Overlay Edit overlays for 2 ads" at bounding box center [194, 170] width 30 height 7
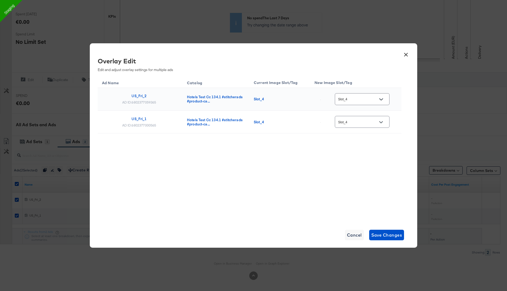
click at [352, 103] on div "Slot_4" at bounding box center [362, 99] width 55 height 12
click at [360, 100] on input "Slot_4" at bounding box center [358, 99] width 42 height 6
click at [362, 97] on input "Slot_4" at bounding box center [358, 99] width 42 height 6
click at [356, 129] on div "Slot_1" at bounding box center [365, 130] width 31 height 5
type input "Slot_1"
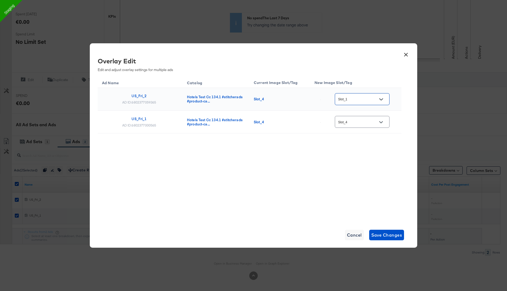
click at [359, 123] on input "Slot_4" at bounding box center [358, 122] width 42 height 6
click at [371, 151] on div "Slot_1" at bounding box center [365, 152] width 31 height 5
type input "Slot_1"
click at [386, 240] on button "Save Changes" at bounding box center [386, 235] width 35 height 11
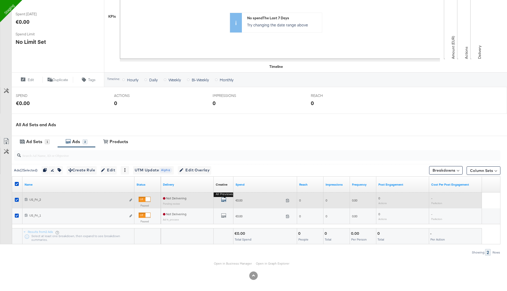
click at [224, 198] on icon "default" at bounding box center [223, 199] width 5 height 5
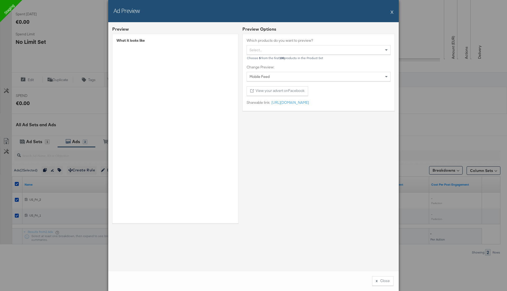
click at [391, 12] on button "X" at bounding box center [391, 12] width 3 height 11
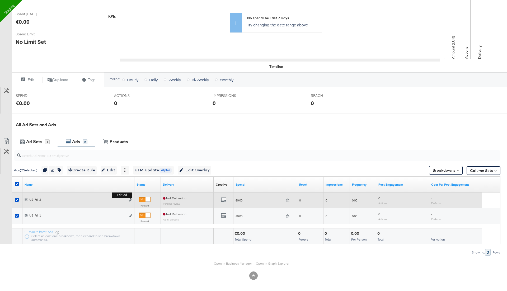
click at [131, 198] on b "Edit ad" at bounding box center [122, 195] width 20 height 6
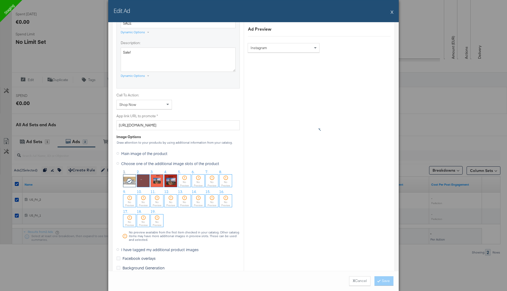
scroll to position [326, 0]
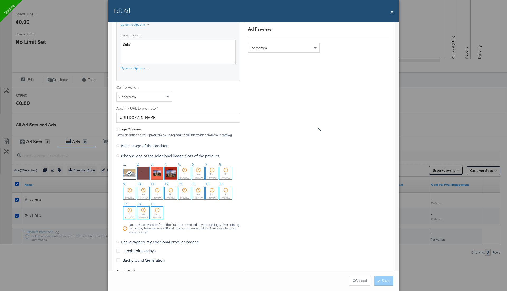
click at [119, 239] on label "I have tagged my additional product images" at bounding box center [158, 242] width 84 height 8
click at [0, 0] on input "I have tagged my additional product images" at bounding box center [0, 0] width 0 height 0
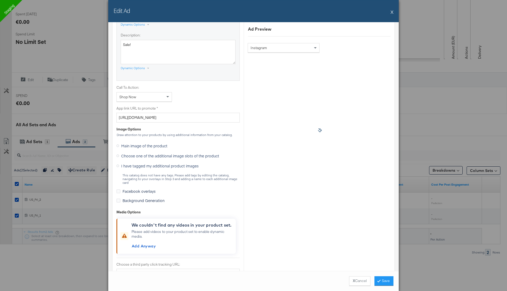
click at [119, 154] on icon at bounding box center [117, 155] width 3 height 3
click at [0, 0] on input "Choose one of the additional image slots of the product" at bounding box center [0, 0] width 0 height 0
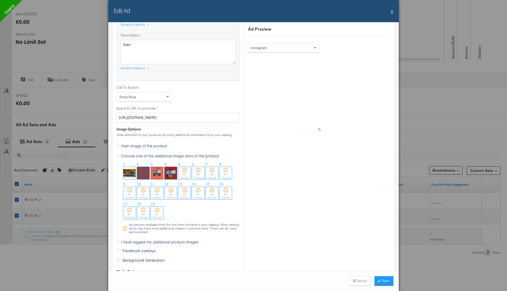
click at [354, 288] on div "X Cancel Save" at bounding box center [253, 281] width 290 height 20
click at [356, 281] on button "X Cancel" at bounding box center [359, 281] width 21 height 10
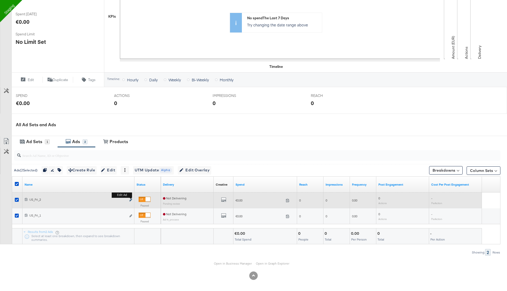
click at [130, 200] on icon "link" at bounding box center [130, 200] width 3 height 3
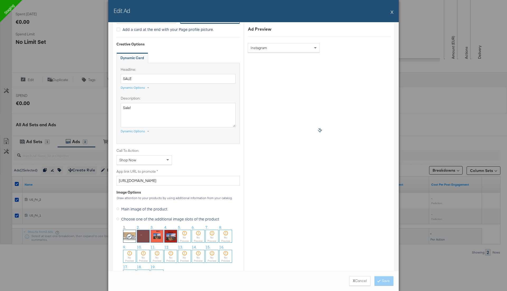
scroll to position [267, 0]
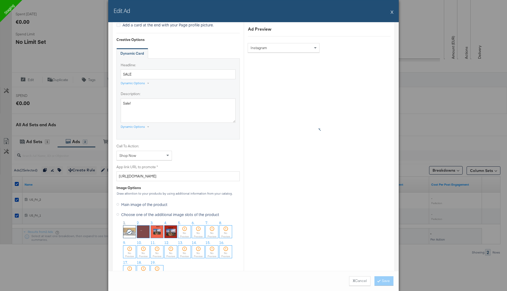
click at [146, 226] on img at bounding box center [143, 231] width 12 height 12
click at [379, 282] on button "Save" at bounding box center [383, 281] width 19 height 10
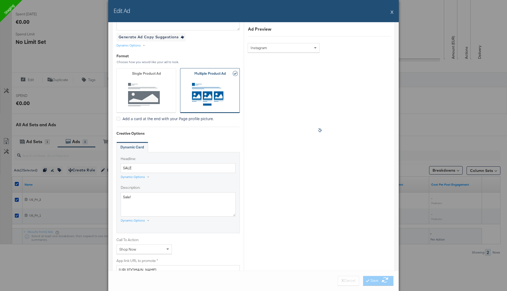
scroll to position [173, 0]
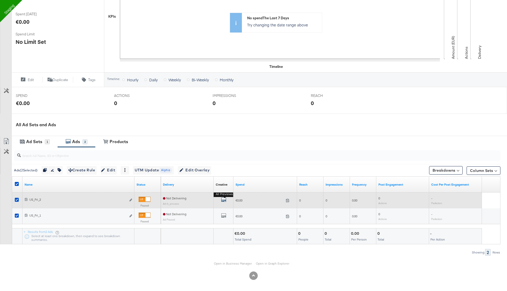
click at [225, 197] on button "All Previews" at bounding box center [223, 200] width 5 height 7
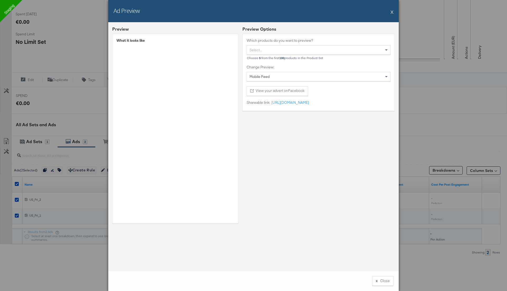
click at [389, 14] on div "Ad Preview X" at bounding box center [253, 11] width 290 height 22
click at [391, 11] on button "X" at bounding box center [391, 12] width 3 height 11
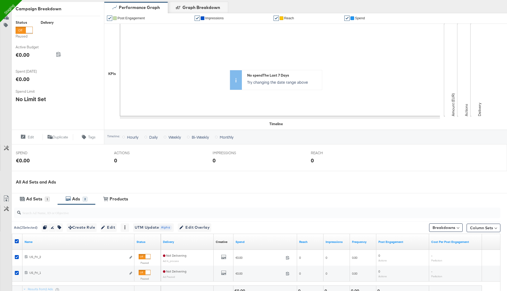
scroll to position [0, 0]
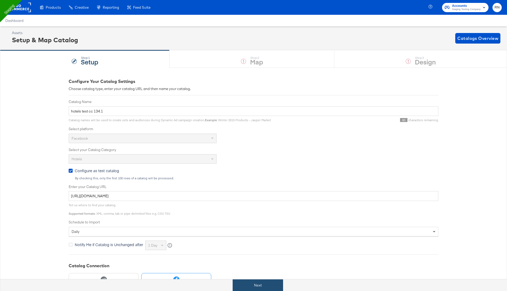
click at [256, 289] on button "Next" at bounding box center [258, 285] width 50 height 12
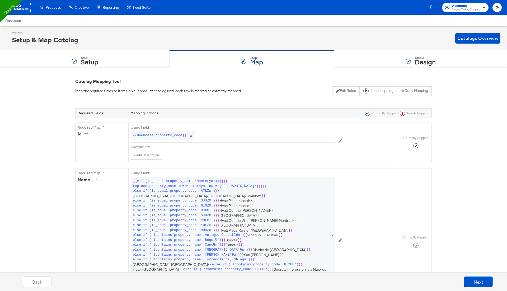
click at [406, 61] on div at bounding box center [408, 61] width 5 height 5
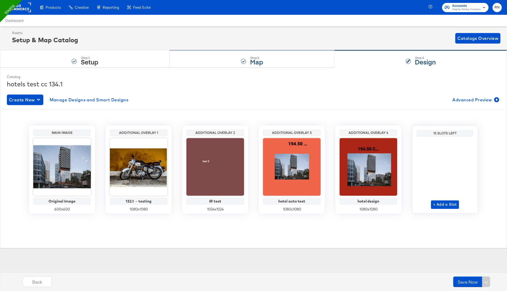
click at [255, 63] on strong "Map" at bounding box center [256, 61] width 13 height 9
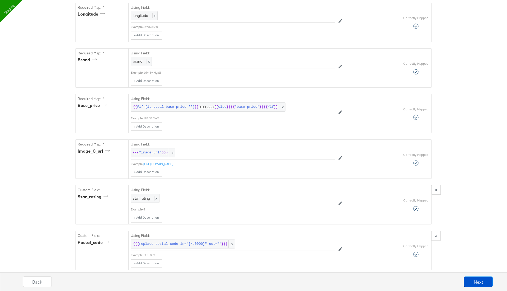
scroll to position [1569, 0]
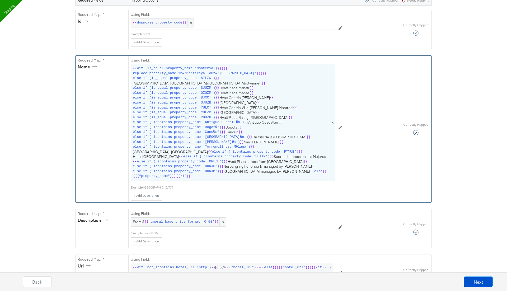
scroll to position [0, 0]
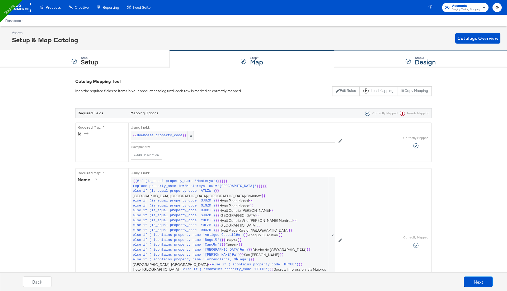
click at [387, 56] on div "Step: 3 Design" at bounding box center [420, 58] width 173 height 17
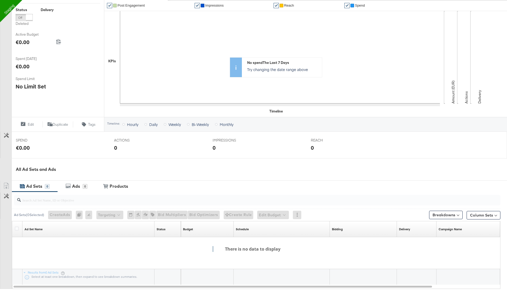
scroll to position [124, 0]
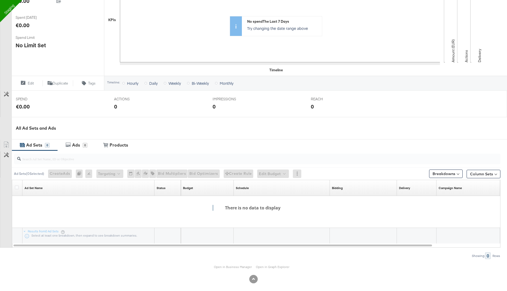
click at [38, 147] on div "Ad Sets" at bounding box center [34, 145] width 16 height 6
click at [80, 142] on div "Ads" at bounding box center [77, 145] width 12 height 6
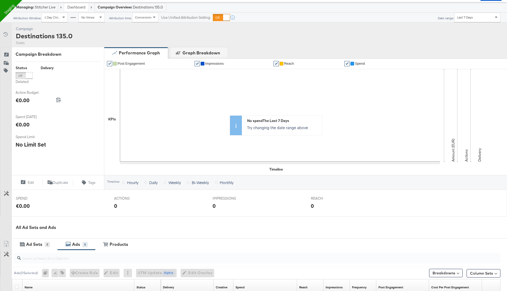
scroll to position [18, 0]
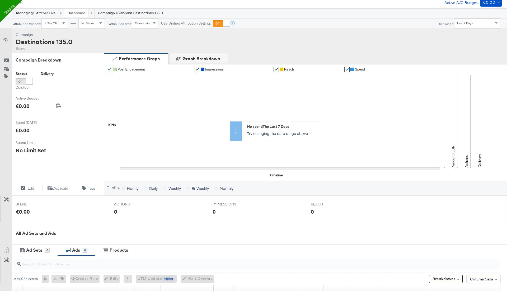
click at [81, 13] on link "Dashboard" at bounding box center [76, 13] width 18 height 5
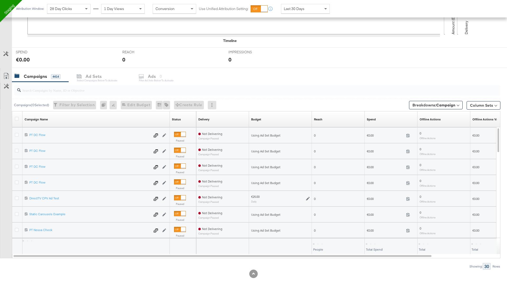
scroll to position [172, 0]
click at [53, 90] on input "search" at bounding box center [238, 87] width 435 height 10
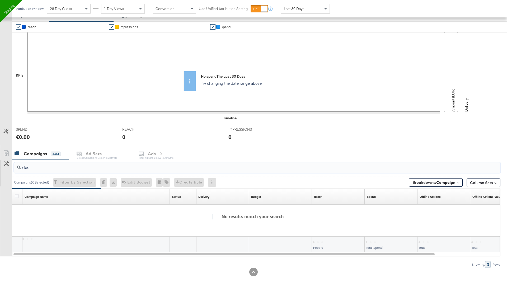
scroll to position [92, 0]
type input "destin"
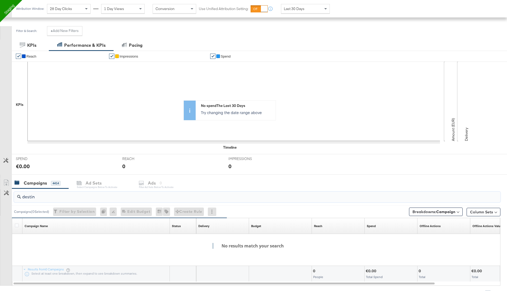
scroll to position [49, 0]
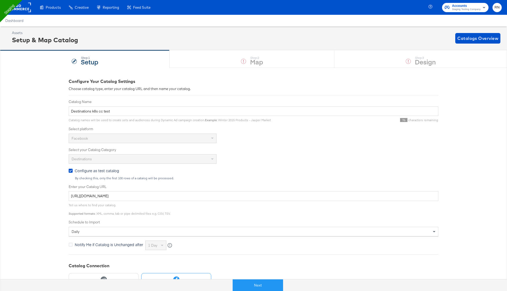
click at [418, 61] on div "Step: 1 Setup Step: 2 Map Step: 3 Design" at bounding box center [253, 58] width 507 height 17
click at [259, 291] on div "Next" at bounding box center [257, 283] width 507 height 16
click at [261, 284] on button "Next" at bounding box center [258, 285] width 50 height 12
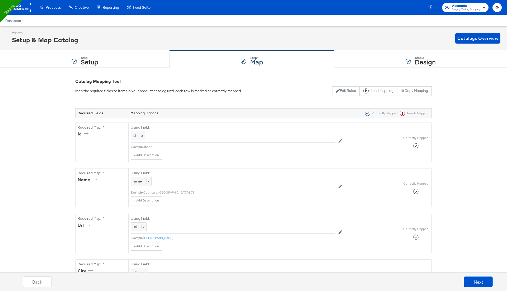
click at [409, 47] on div "Assets Setup & Map Catalog Catalogs Overview" at bounding box center [253, 38] width 507 height 24
click at [408, 64] on div "Step: 3 Design" at bounding box center [420, 58] width 173 height 17
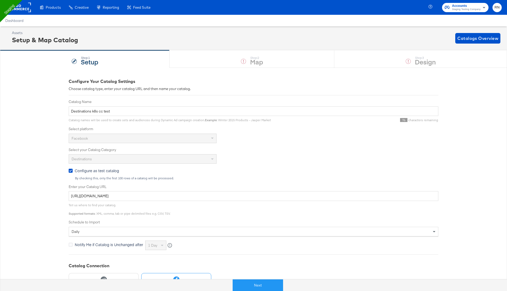
click at [23, 8] on rect at bounding box center [19, 8] width 24 height 10
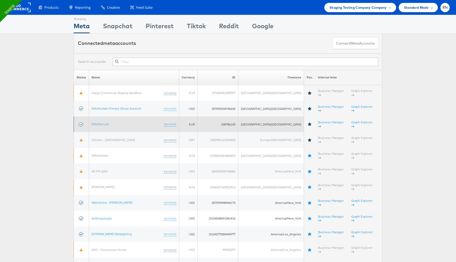
click at [112, 116] on td "Stitcher Live (rename)" at bounding box center [134, 124] width 90 height 16
click at [100, 118] on td "Stitcher Live (rename)" at bounding box center [134, 124] width 90 height 16
click at [101, 122] on link "Stitcher Live" at bounding box center [101, 124] width 18 height 4
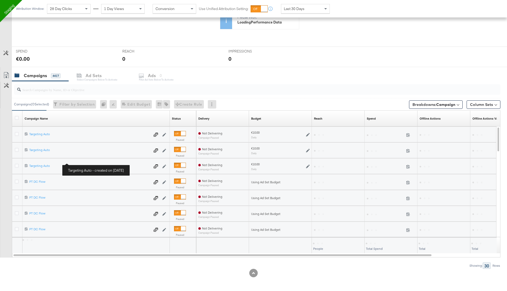
scroll to position [172, 0]
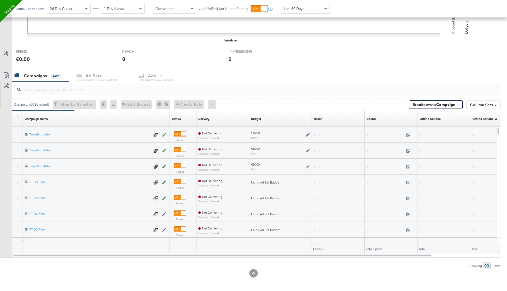
click at [53, 88] on input "search" at bounding box center [238, 87] width 435 height 10
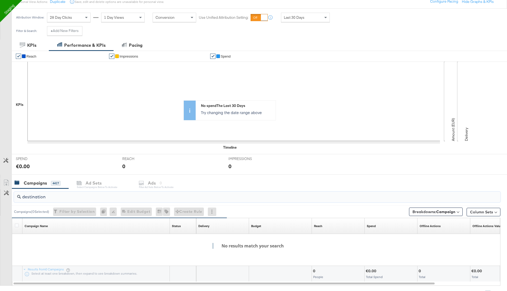
scroll to position [65, 0]
type input "destination"
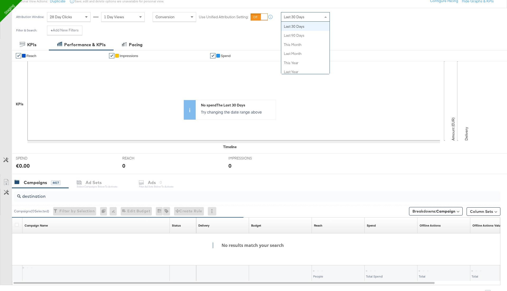
click at [305, 16] on div "Last 30 Days" at bounding box center [305, 16] width 48 height 9
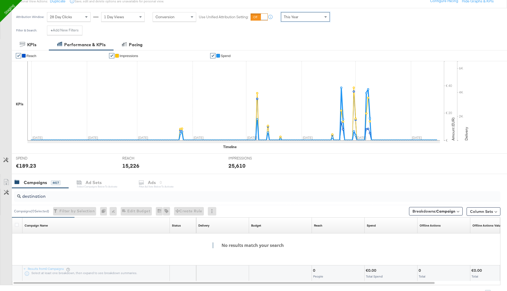
click at [38, 196] on input "destination" at bounding box center [238, 194] width 435 height 10
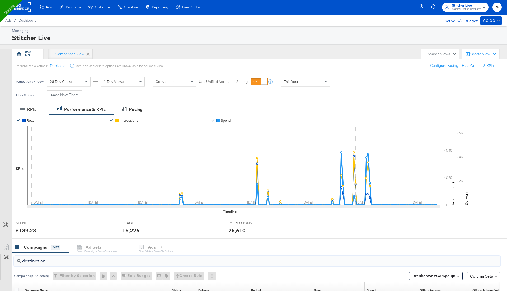
scroll to position [0, 0]
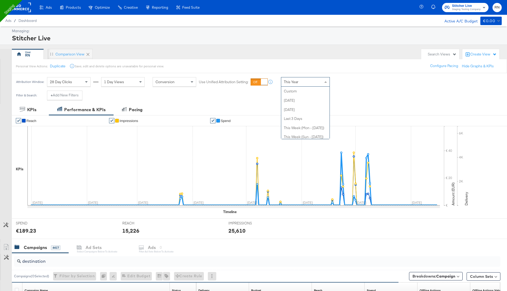
click at [296, 78] on div "This Year" at bounding box center [305, 81] width 48 height 9
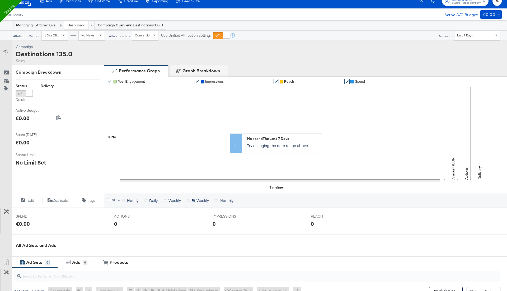
scroll to position [8, 0]
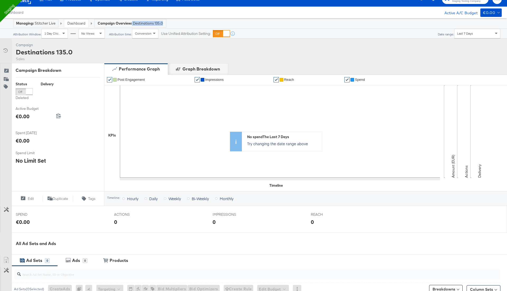
drag, startPoint x: 132, startPoint y: 24, endPoint x: 165, endPoint y: 23, distance: 33.5
click at [165, 23] on div "Campaign Overview: Destinations 135.0" at bounding box center [131, 23] width 72 height 8
copy div "Destinations 135.0"
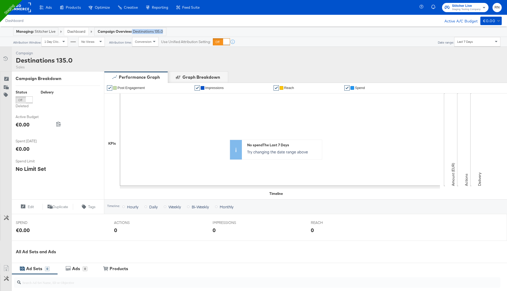
click at [74, 32] on link "Dashboard" at bounding box center [76, 31] width 18 height 5
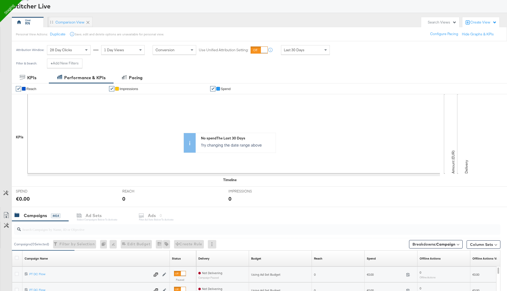
scroll to position [35, 0]
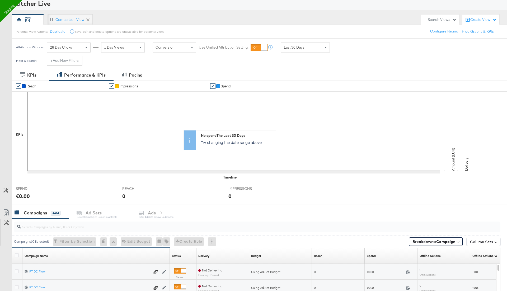
click at [71, 225] on input "search" at bounding box center [238, 224] width 435 height 10
paste input "Destinations 135.0"
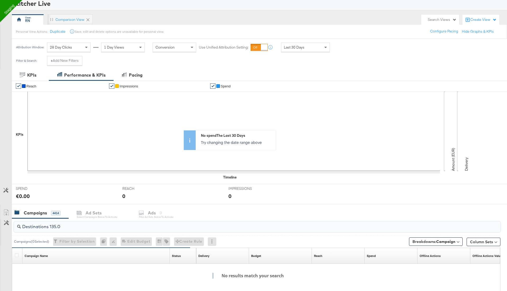
type input "Destinations 135.0"
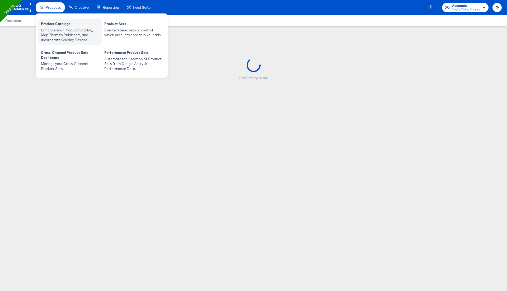
click at [55, 36] on div "Enhance Your Product Catalog, Map Them to Publishers, and Incorporate Overlay D…" at bounding box center [70, 35] width 58 height 15
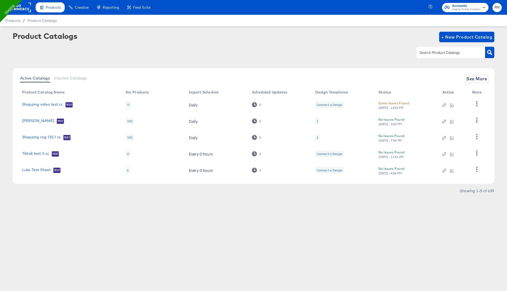
click at [444, 51] on input "text" at bounding box center [446, 53] width 56 height 6
type input "ant"
click at [449, 54] on input "text" at bounding box center [446, 53] width 56 height 6
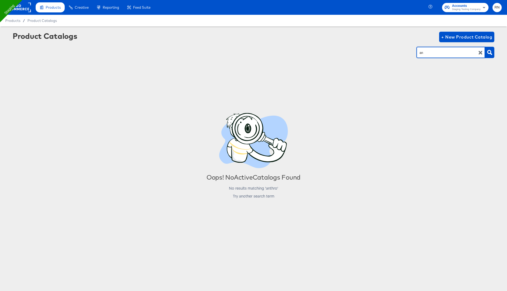
type input "a"
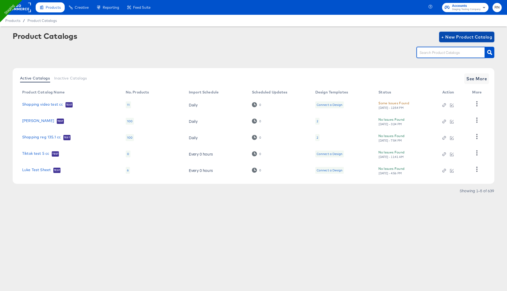
click at [465, 40] on span "+ New Product Catalog" at bounding box center [466, 36] width 51 height 7
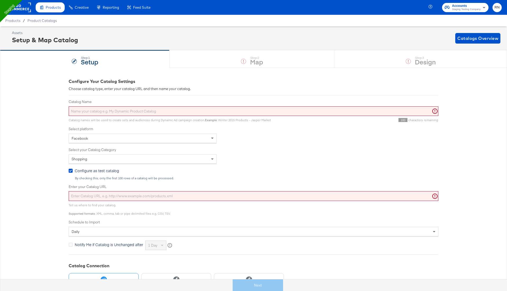
click at [157, 114] on input "Catalog Name" at bounding box center [254, 111] width 370 height 10
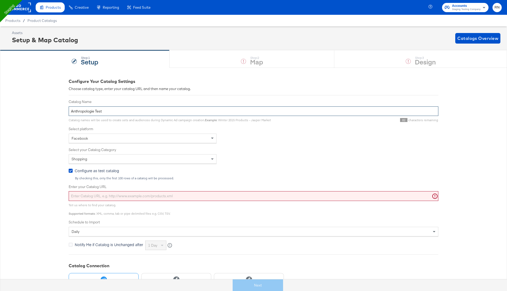
click at [71, 111] on input "Anthropologie Test" at bounding box center [254, 111] width 370 height 10
click at [115, 112] on input "RN Anthropologie Test" at bounding box center [254, 111] width 370 height 10
type input "RN Anthropologie Test Staging"
click at [93, 197] on input "Enter your Catalog URL" at bounding box center [254, 196] width 370 height 10
paste input "[URL][DOMAIN_NAME]"
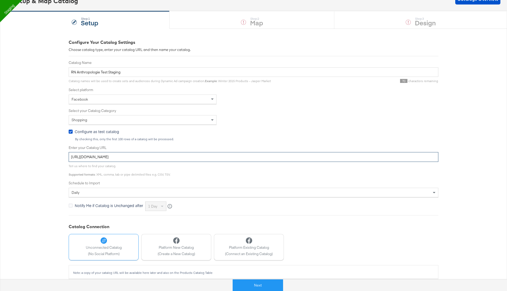
scroll to position [40, 0]
type input "[URL][DOMAIN_NAME]"
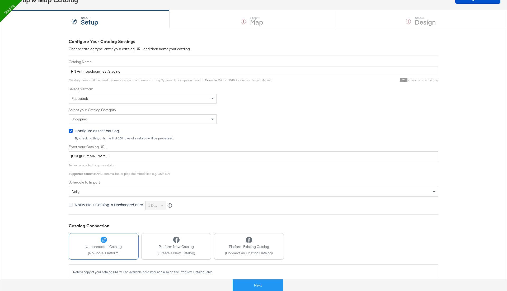
click at [70, 130] on icon at bounding box center [71, 131] width 4 height 4
click at [0, 0] on input "Configure as test catalog" at bounding box center [0, 0] width 0 height 0
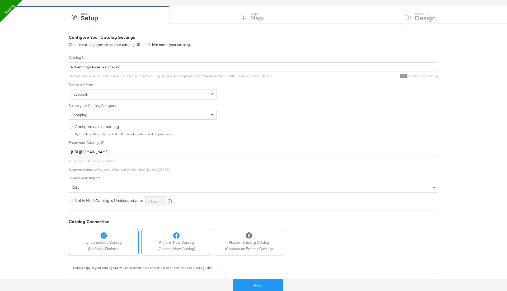
click at [181, 242] on span "Platform New Catalog" at bounding box center [176, 242] width 37 height 5
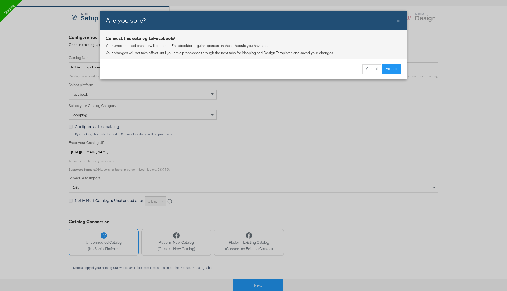
click at [399, 22] on span "×" at bounding box center [398, 20] width 3 height 7
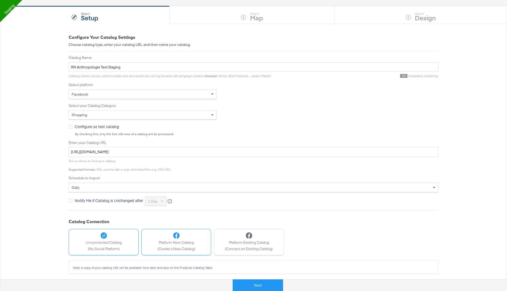
click at [172, 247] on span "(Create a New Catalog)" at bounding box center [176, 248] width 37 height 5
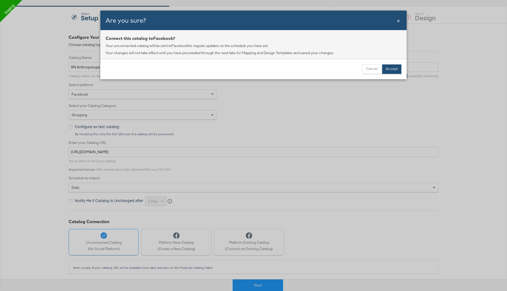
click at [395, 71] on button "Accept" at bounding box center [391, 69] width 19 height 10
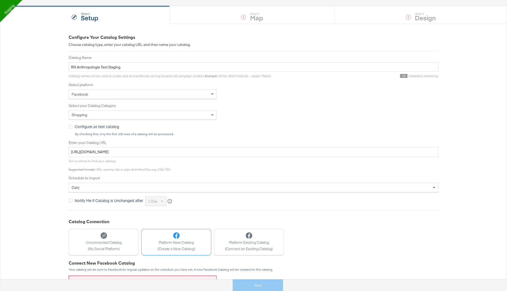
scroll to position [98, 0]
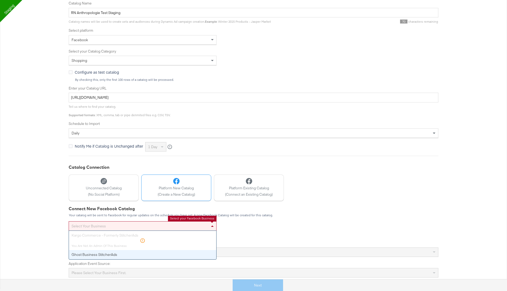
click at [122, 226] on div "Select your business" at bounding box center [142, 226] width 147 height 9
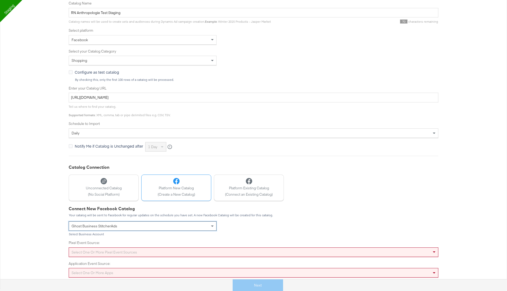
click at [134, 252] on div "Select one or more pixel event sources" at bounding box center [254, 252] width 370 height 10
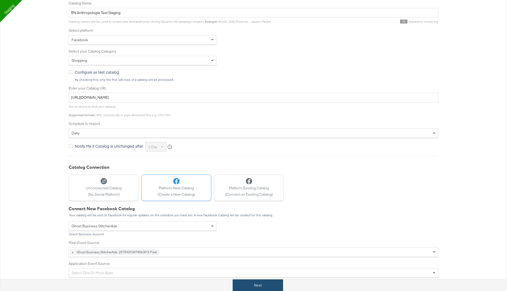
click at [257, 286] on button "Next" at bounding box center [258, 285] width 50 height 12
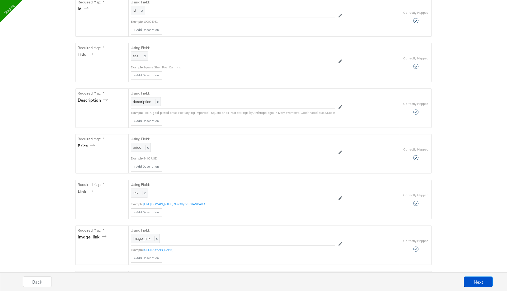
scroll to position [0, 0]
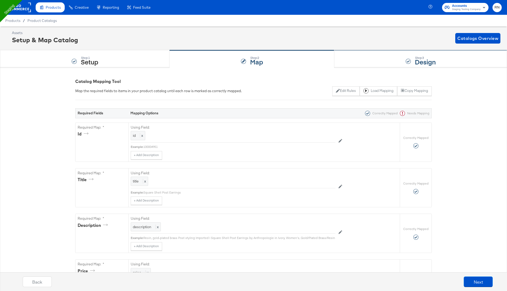
click at [408, 63] on div at bounding box center [408, 61] width 5 height 5
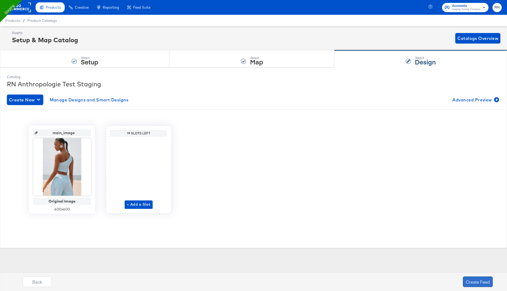
click at [475, 281] on button "Create Feed" at bounding box center [478, 281] width 30 height 11
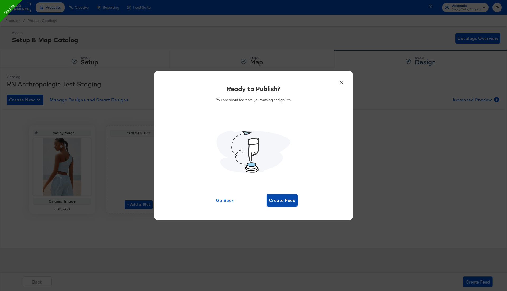
click at [286, 203] on span "Create Feed" at bounding box center [282, 200] width 27 height 7
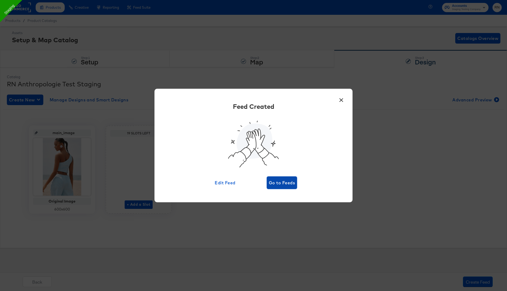
click at [282, 184] on span "Go to Feeds" at bounding box center [282, 182] width 26 height 7
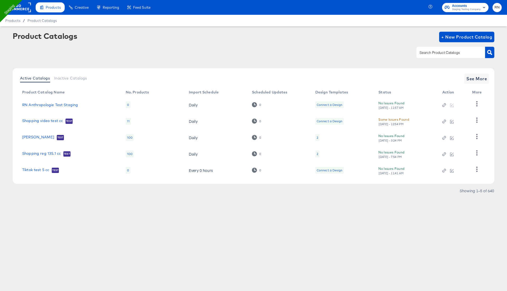
drag, startPoint x: 80, startPoint y: 107, endPoint x: 21, endPoint y: 107, distance: 58.9
click at [21, 107] on td "RN Anthropologie Test Staging" at bounding box center [69, 105] width 103 height 16
copy link "RN Anthropologie Test Staging"
click at [65, 103] on link "RN Anthropologie Test Staging" at bounding box center [50, 105] width 56 height 4
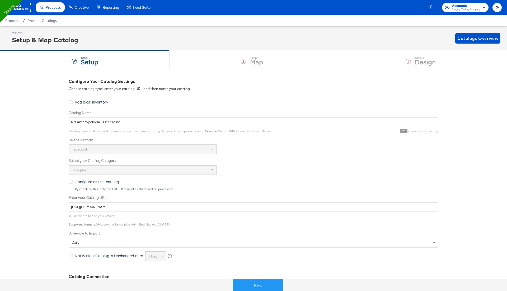
click at [24, 6] on rect at bounding box center [19, 8] width 24 height 10
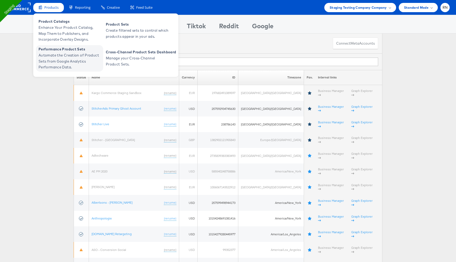
click at [84, 64] on span "Automate the Creation of Product Sets from Google Analytics Performance Data." at bounding box center [70, 61] width 63 height 18
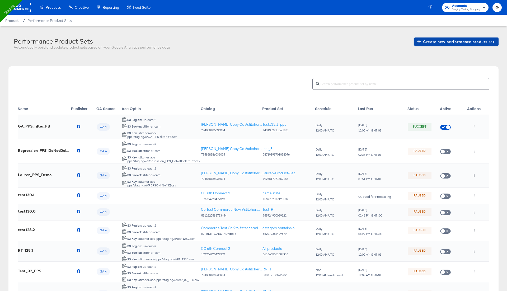
click at [455, 40] on span "Create new performance product set" at bounding box center [456, 42] width 76 height 7
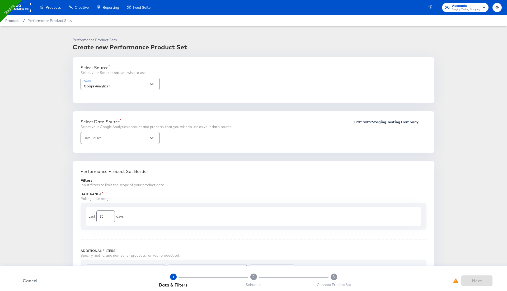
click at [143, 143] on input "Data Source" at bounding box center [116, 140] width 66 height 6
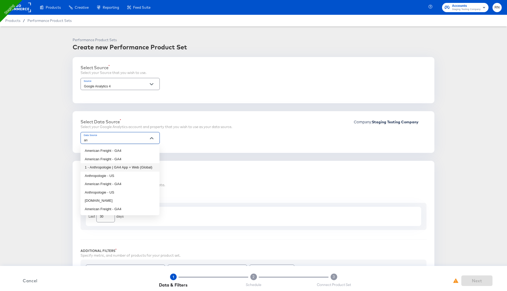
click at [136, 168] on li "1 - Anthropologie | GA4 App + Web (Global)" at bounding box center [120, 167] width 79 height 8
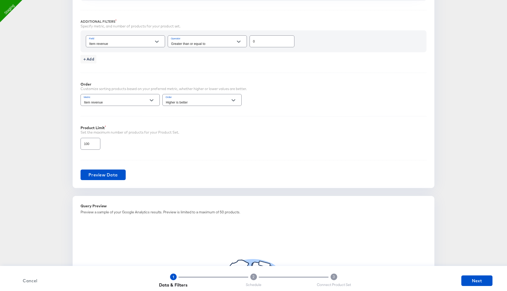
scroll to position [260, 0]
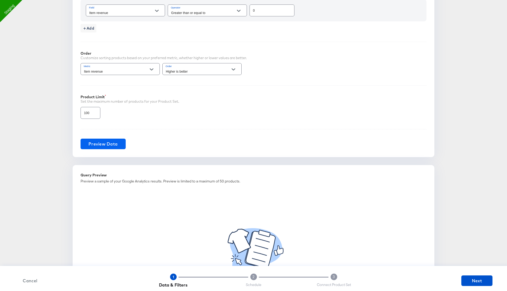
type input "1 - Anthropologie | GA4 App + Web (Global)"
click at [111, 140] on span "Preview Data" at bounding box center [102, 143] width 29 height 7
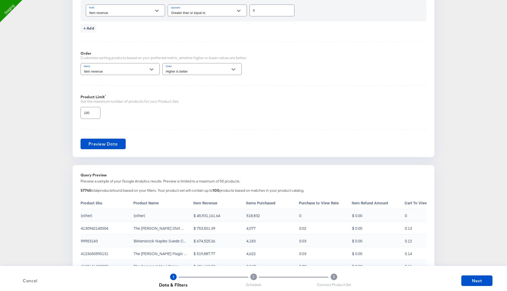
click at [87, 110] on input "100" at bounding box center [90, 110] width 19 height 11
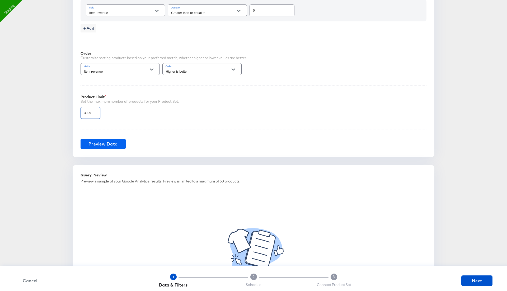
type input "3999"
click at [103, 142] on span "Preview Data" at bounding box center [102, 143] width 29 height 7
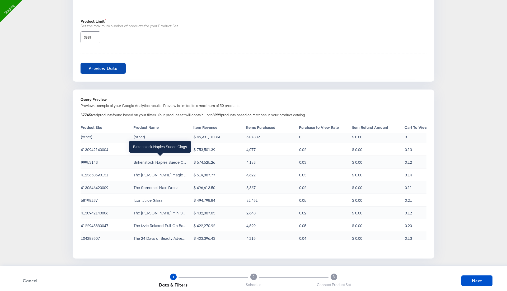
scroll to position [3, 0]
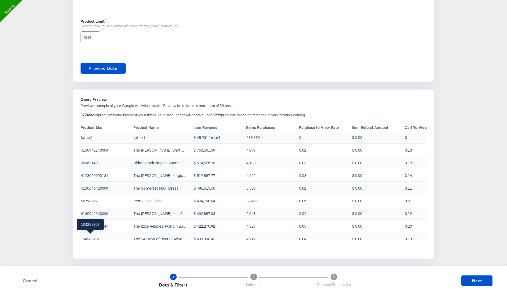
click at [96, 236] on div "104288907" at bounding box center [90, 238] width 19 height 5
copy div "104288907"
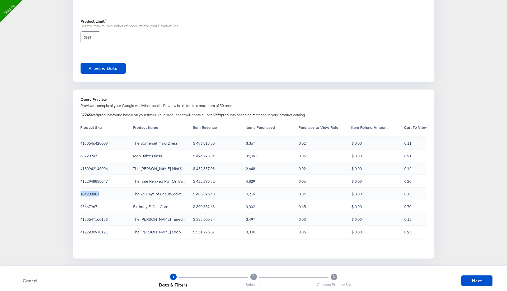
scroll to position [48, 0]
click at [93, 204] on div "98667967" at bounding box center [89, 206] width 17 height 5
copy div "98667967"
click at [242, 182] on td "$ 422,270.92" at bounding box center [219, 181] width 53 height 13
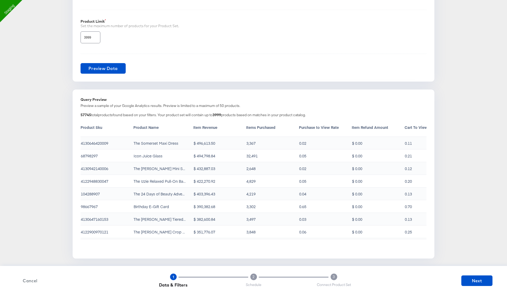
drag, startPoint x: 133, startPoint y: 140, endPoint x: 176, endPoint y: 141, distance: 42.5
click at [176, 141] on td "The Somerset Maxi Dress" at bounding box center [163, 143] width 60 height 13
click at [164, 141] on div "The Somerset Maxi Dress" at bounding box center [156, 142] width 45 height 5
copy div "Maxi"
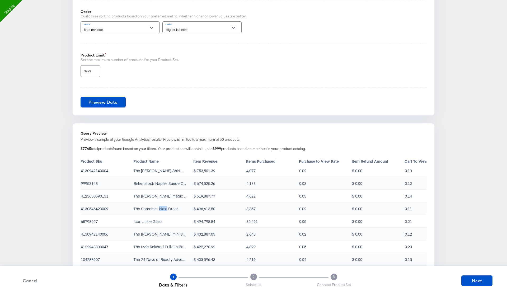
scroll to position [0, 0]
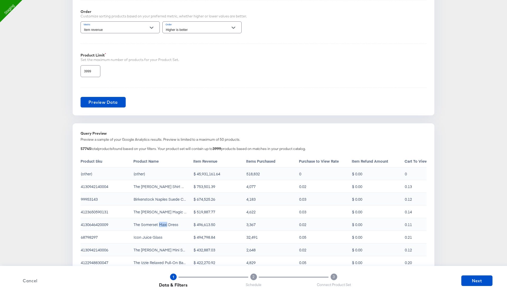
click at [35, 279] on span "Cancel" at bounding box center [30, 280] width 27 height 7
